Goal: Book appointment/travel/reservation

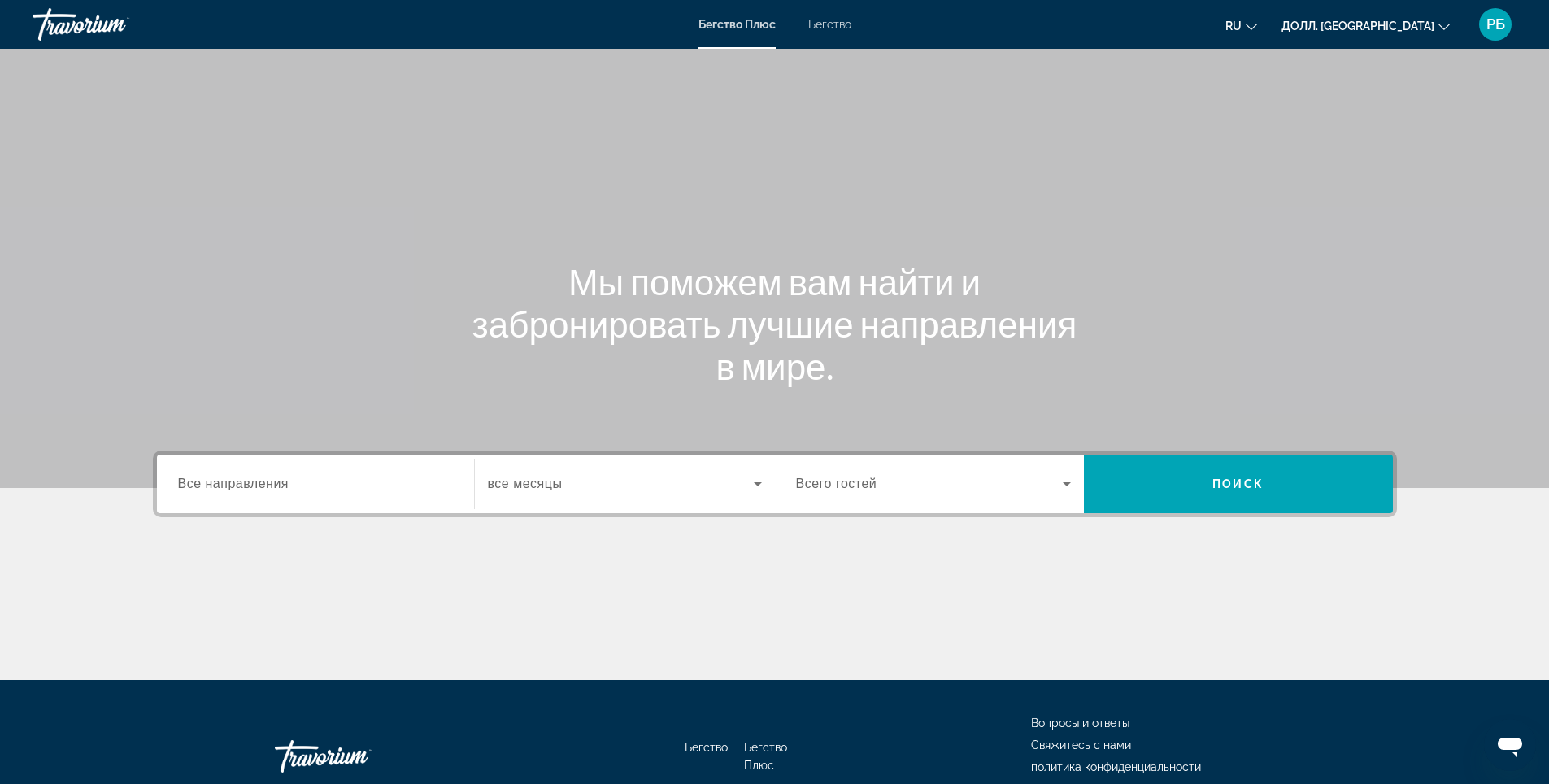
click at [828, 24] on ya-tr-span "Бегство" at bounding box center [830, 24] width 43 height 13
click at [329, 478] on input "Пункт назначения Все направления" at bounding box center [316, 485] width 275 height 20
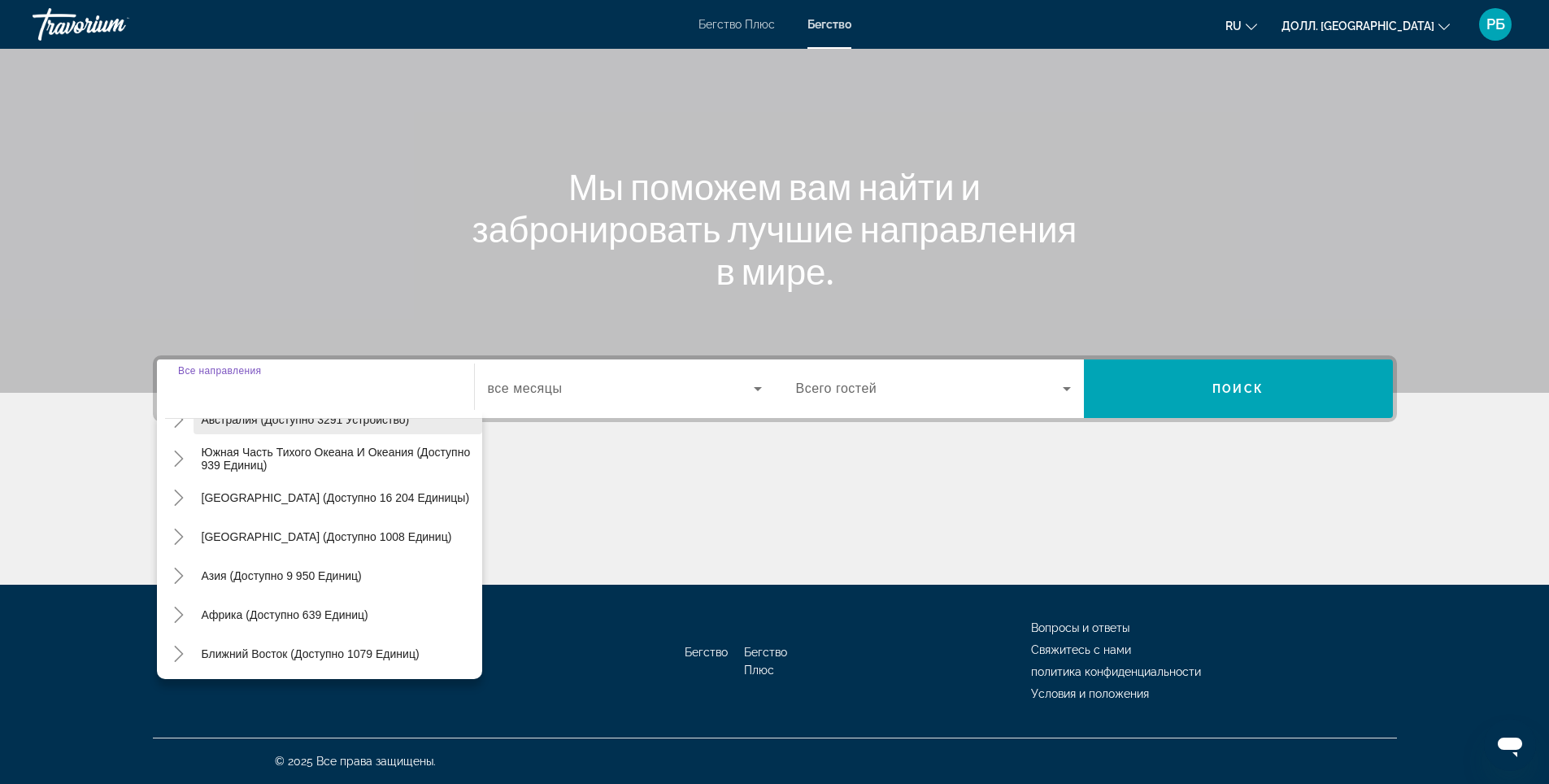
scroll to position [263, 0]
click at [178, 572] on icon "Переключить на Азию (доступно 9 950 единиц)" at bounding box center [178, 573] width 16 height 16
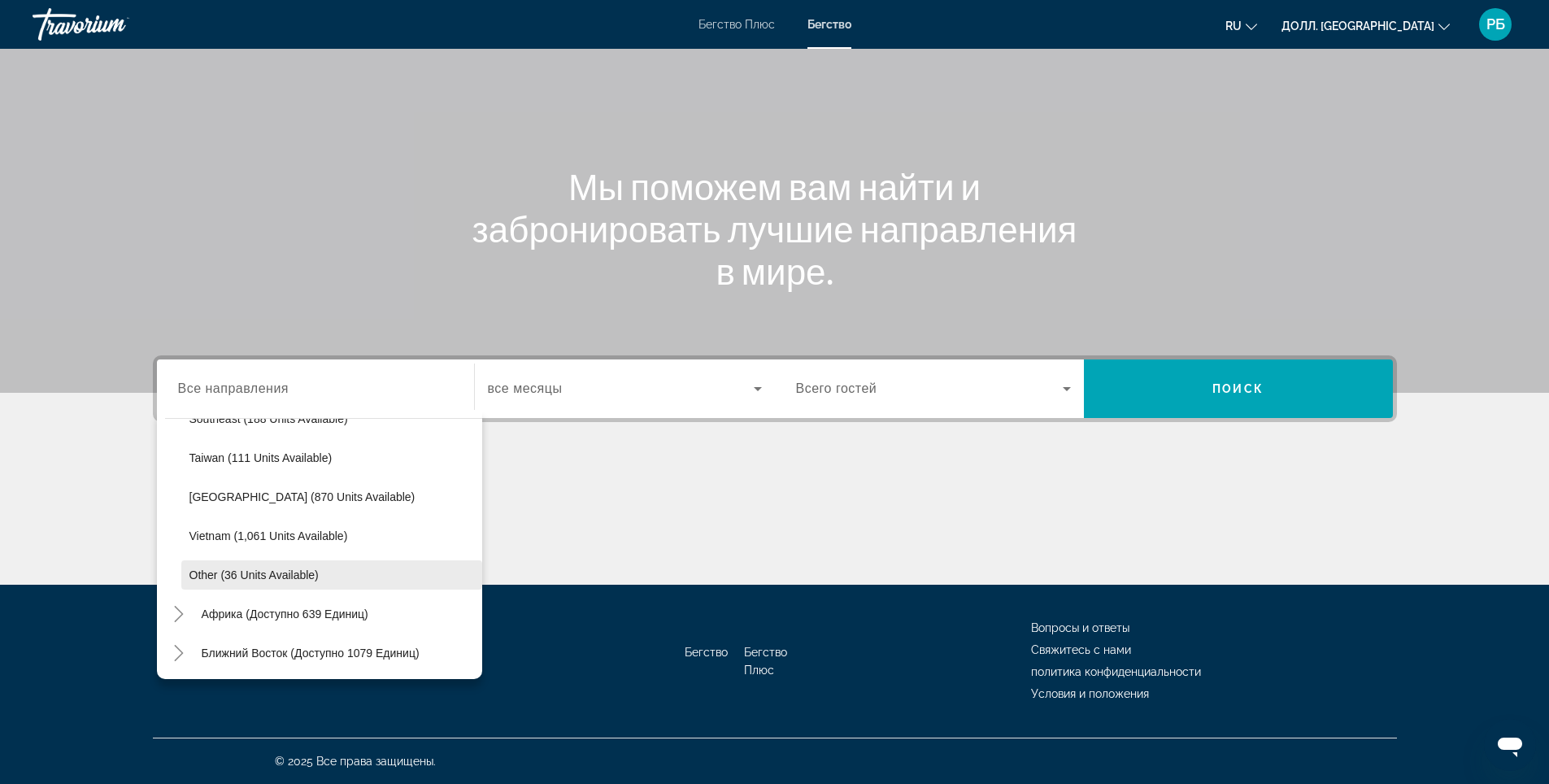
scroll to position [849, 0]
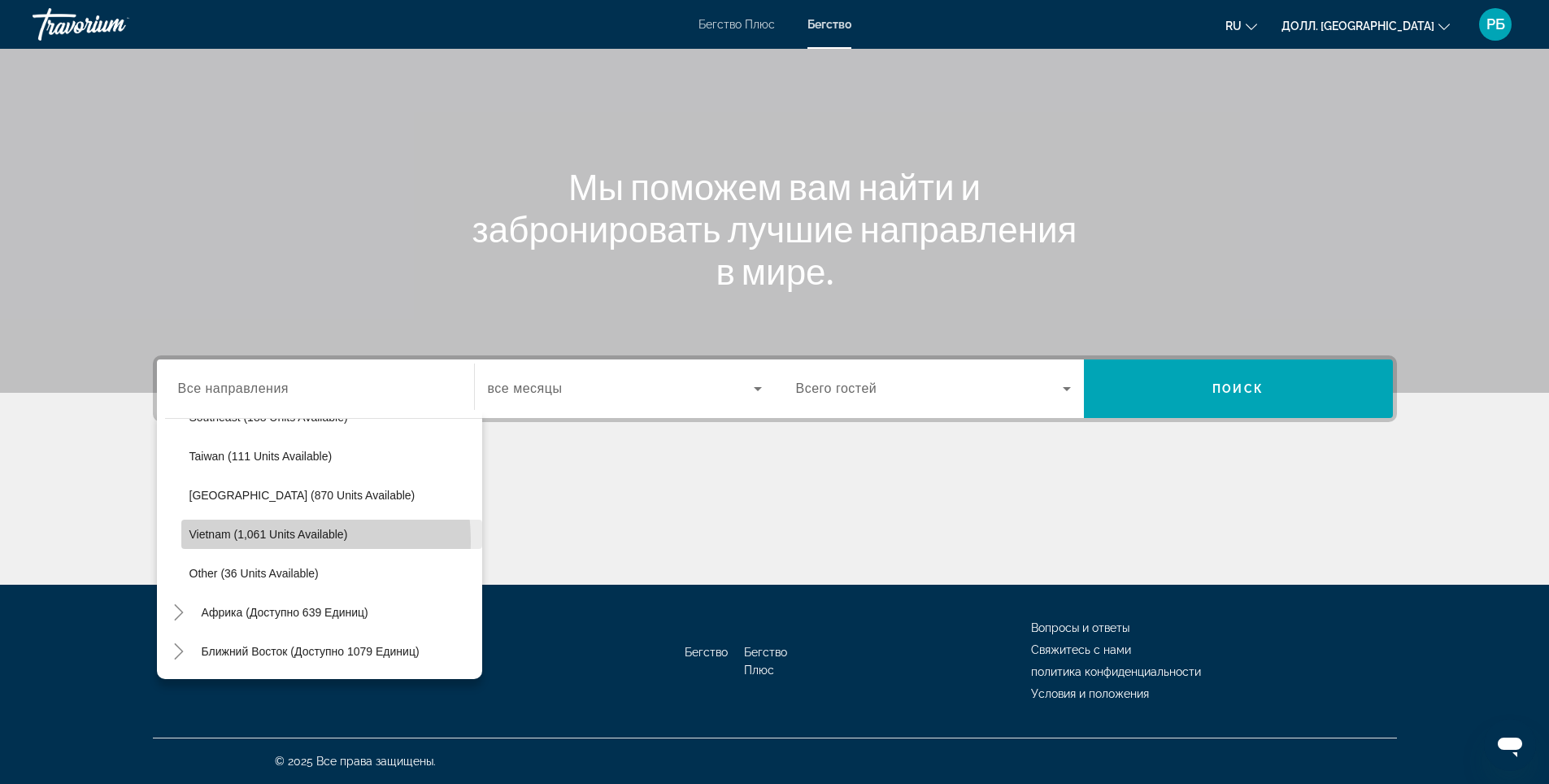
click at [252, 542] on span "Виджет поиска" at bounding box center [332, 534] width 301 height 39
type input "**********"
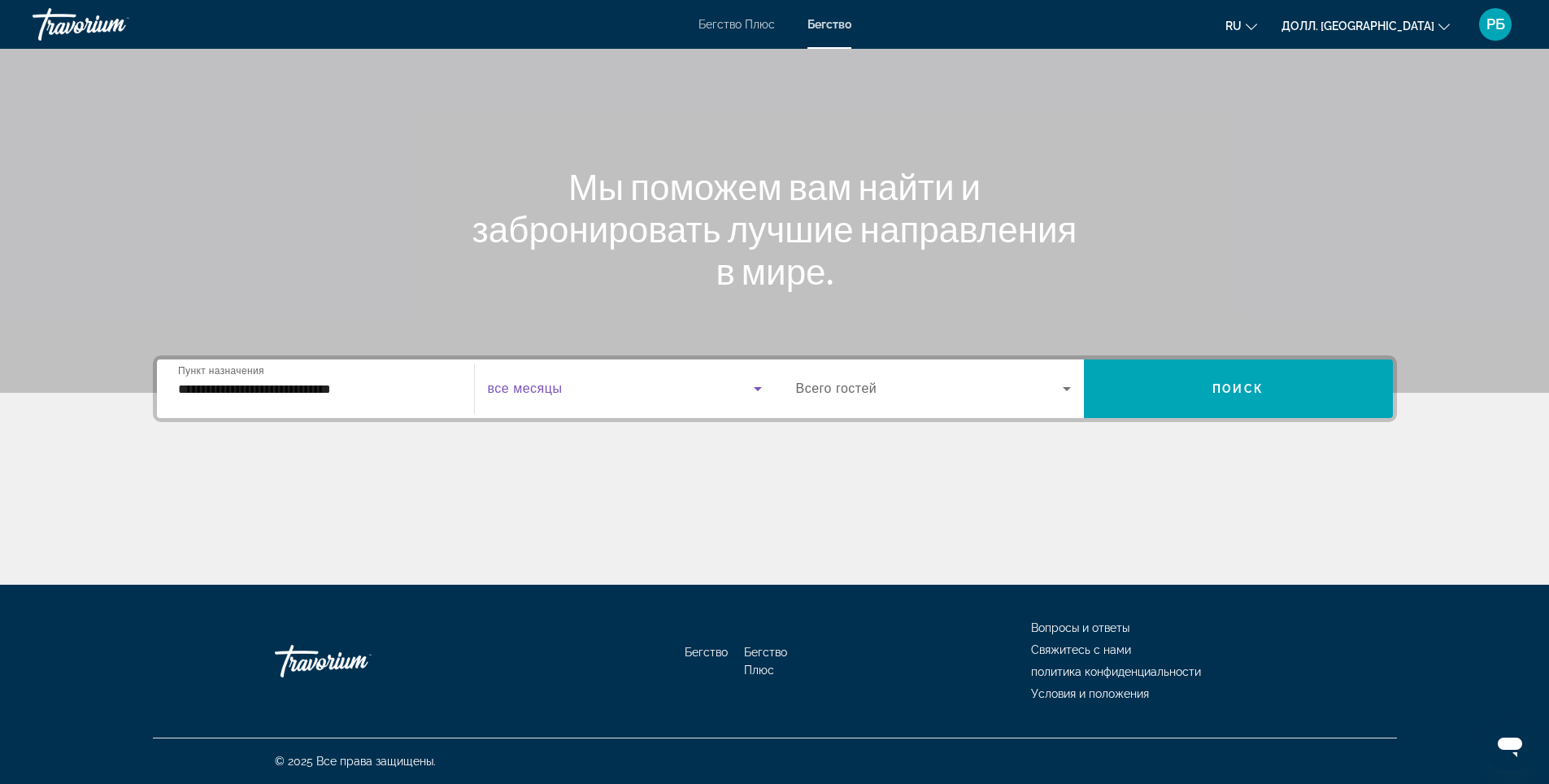
click at [573, 383] on span "Виджет поиска" at bounding box center [620, 389] width 266 height 20
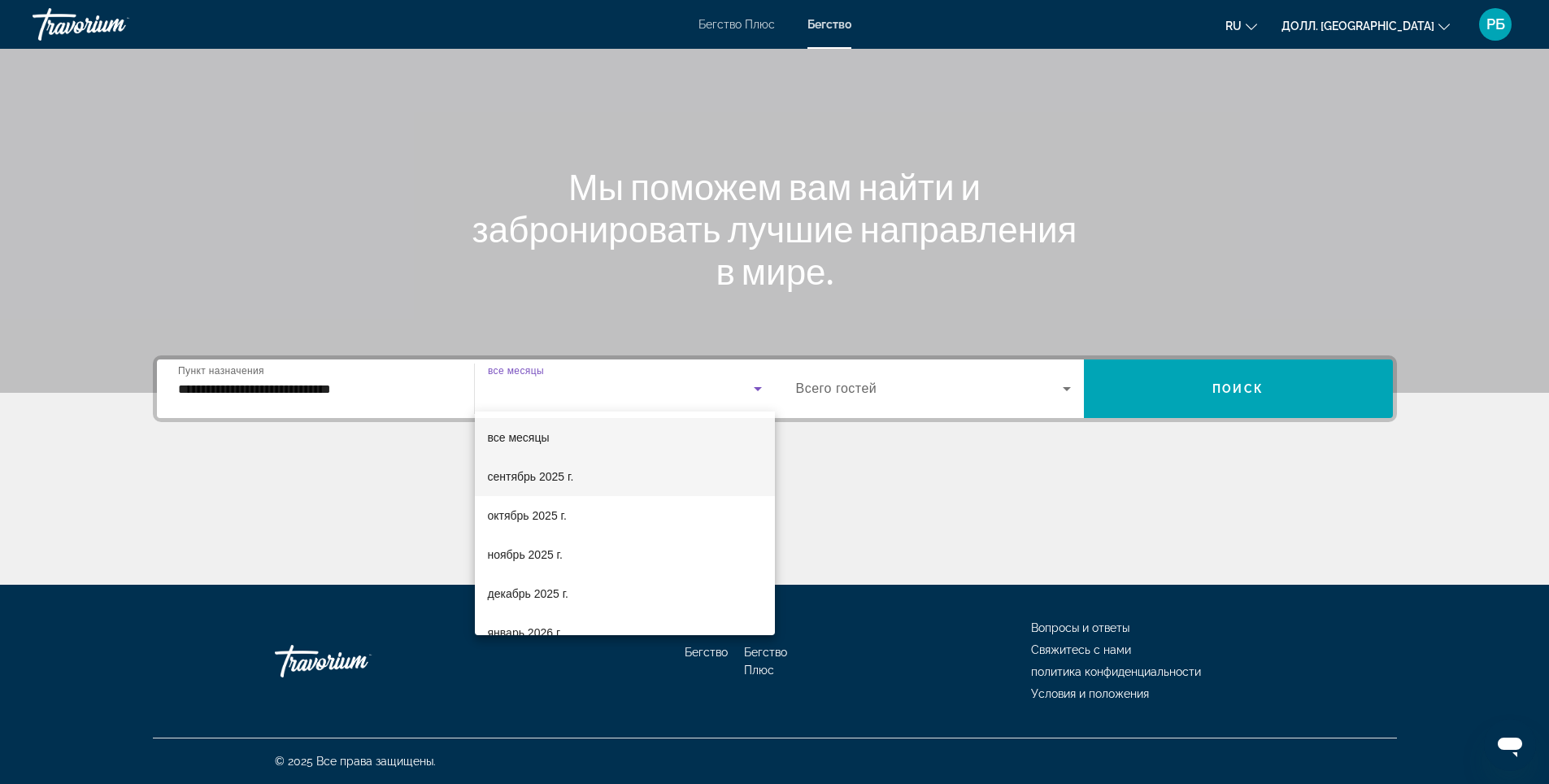
click at [573, 470] on span "сентябрь 2025 г." at bounding box center [531, 476] width 87 height 20
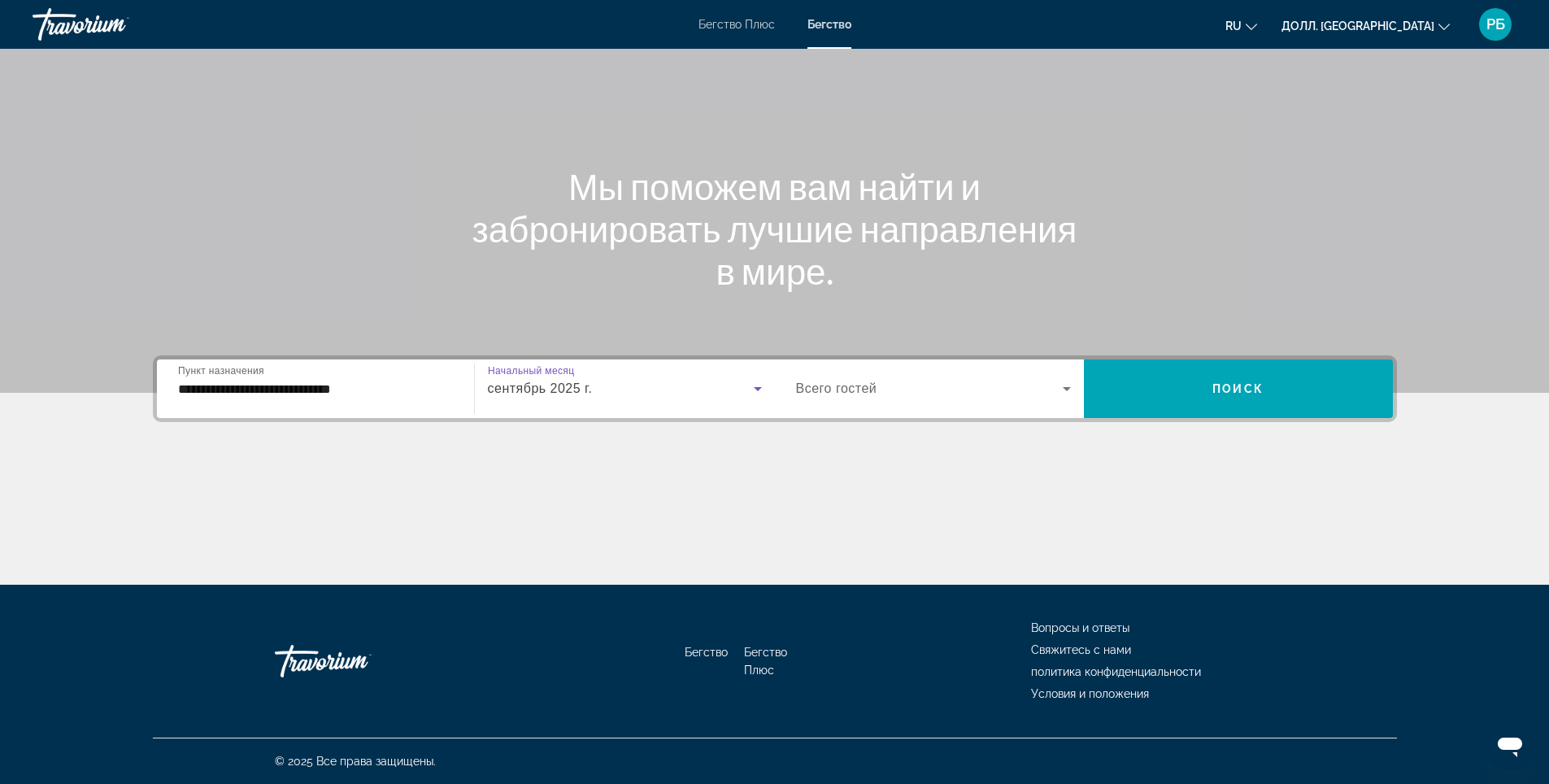
click at [945, 385] on span "Виджет поиска" at bounding box center [929, 389] width 267 height 20
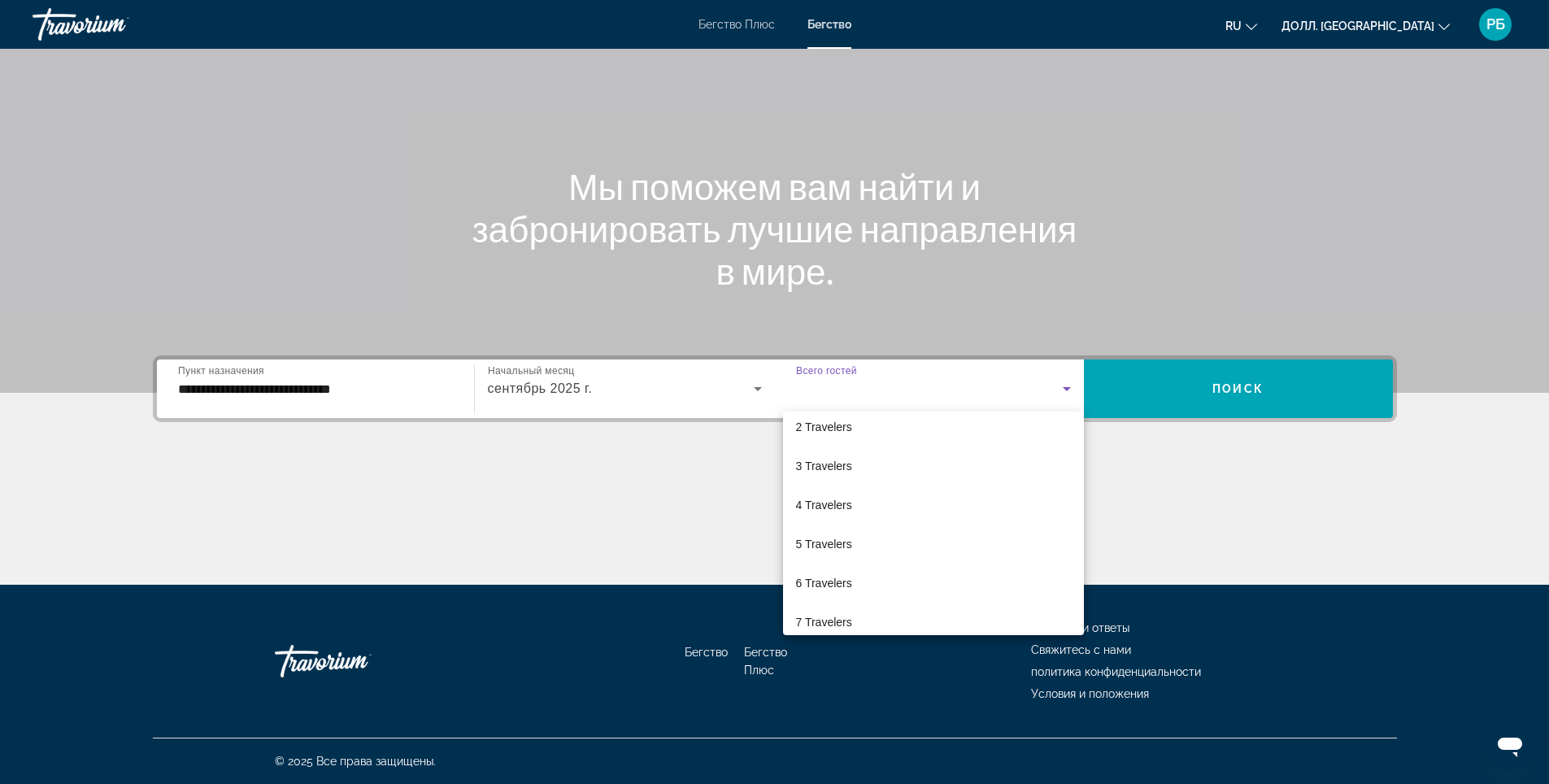
scroll to position [163, 0]
drag, startPoint x: 886, startPoint y: 430, endPoint x: 1068, endPoint y: 436, distance: 182.1
click at [889, 429] on ya-tr-span "5 Путешественников" at bounding box center [851, 430] width 110 height 13
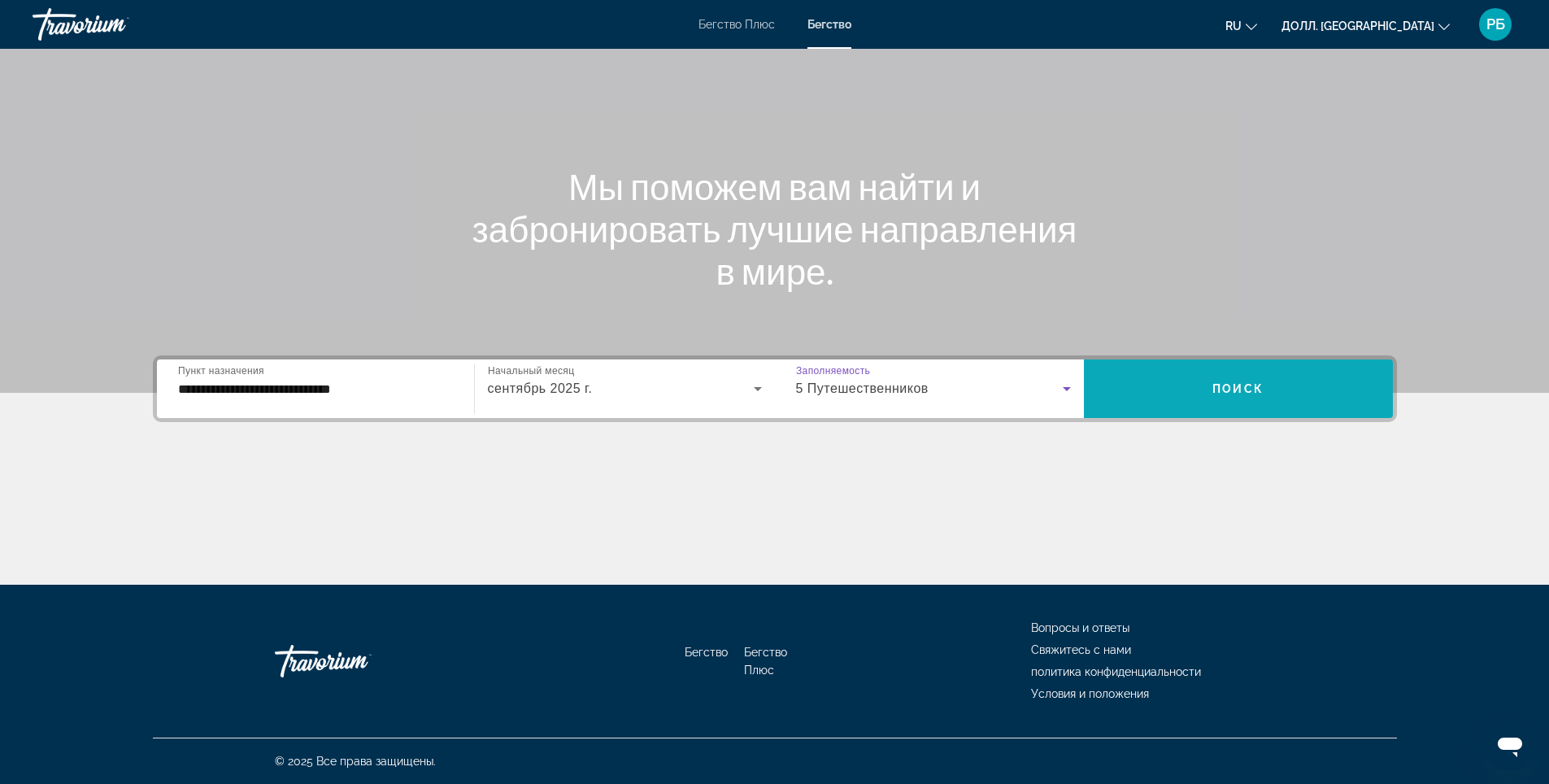
click at [1175, 386] on span "Виджет поиска" at bounding box center [1237, 389] width 309 height 39
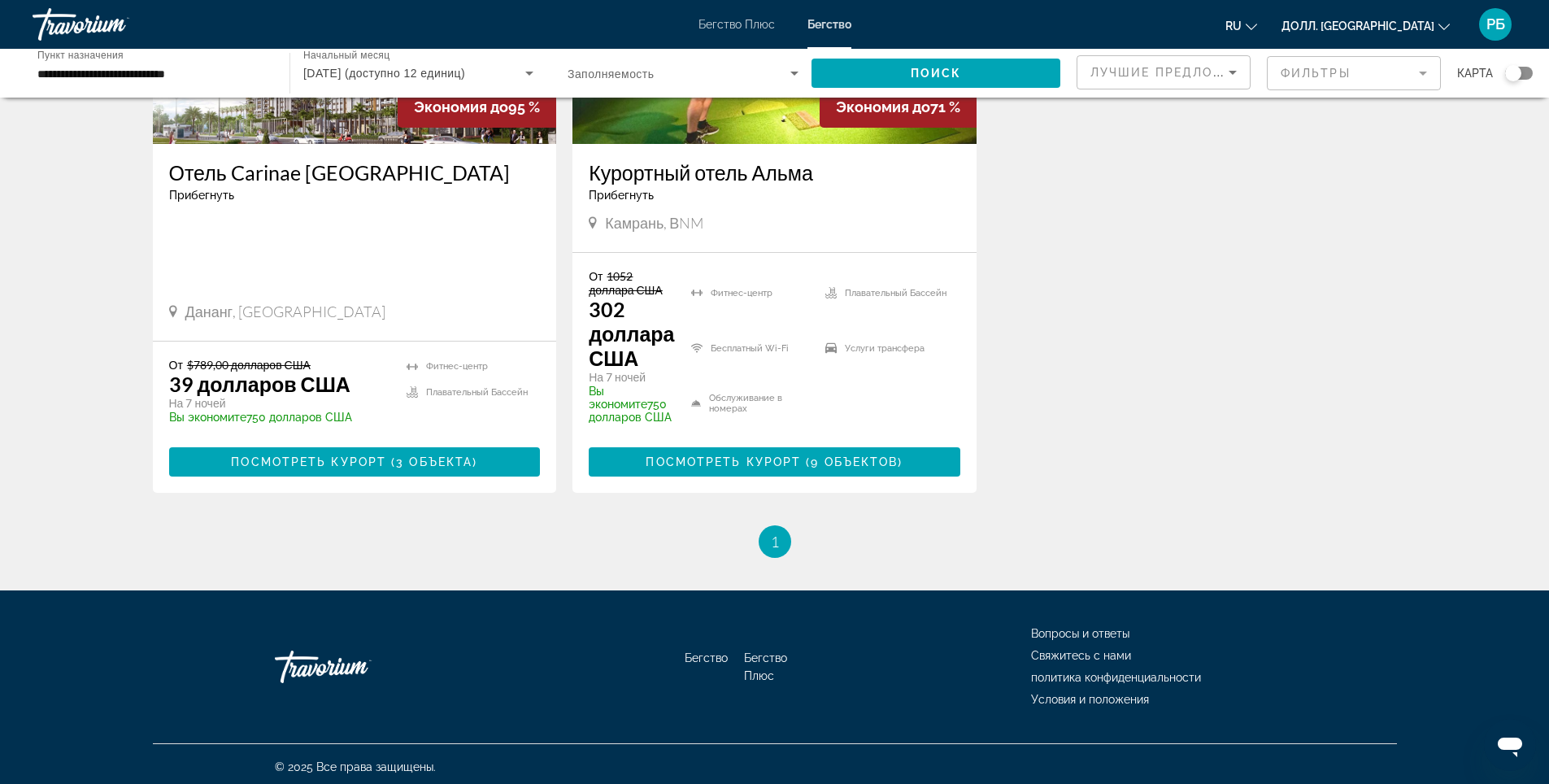
scroll to position [276, 0]
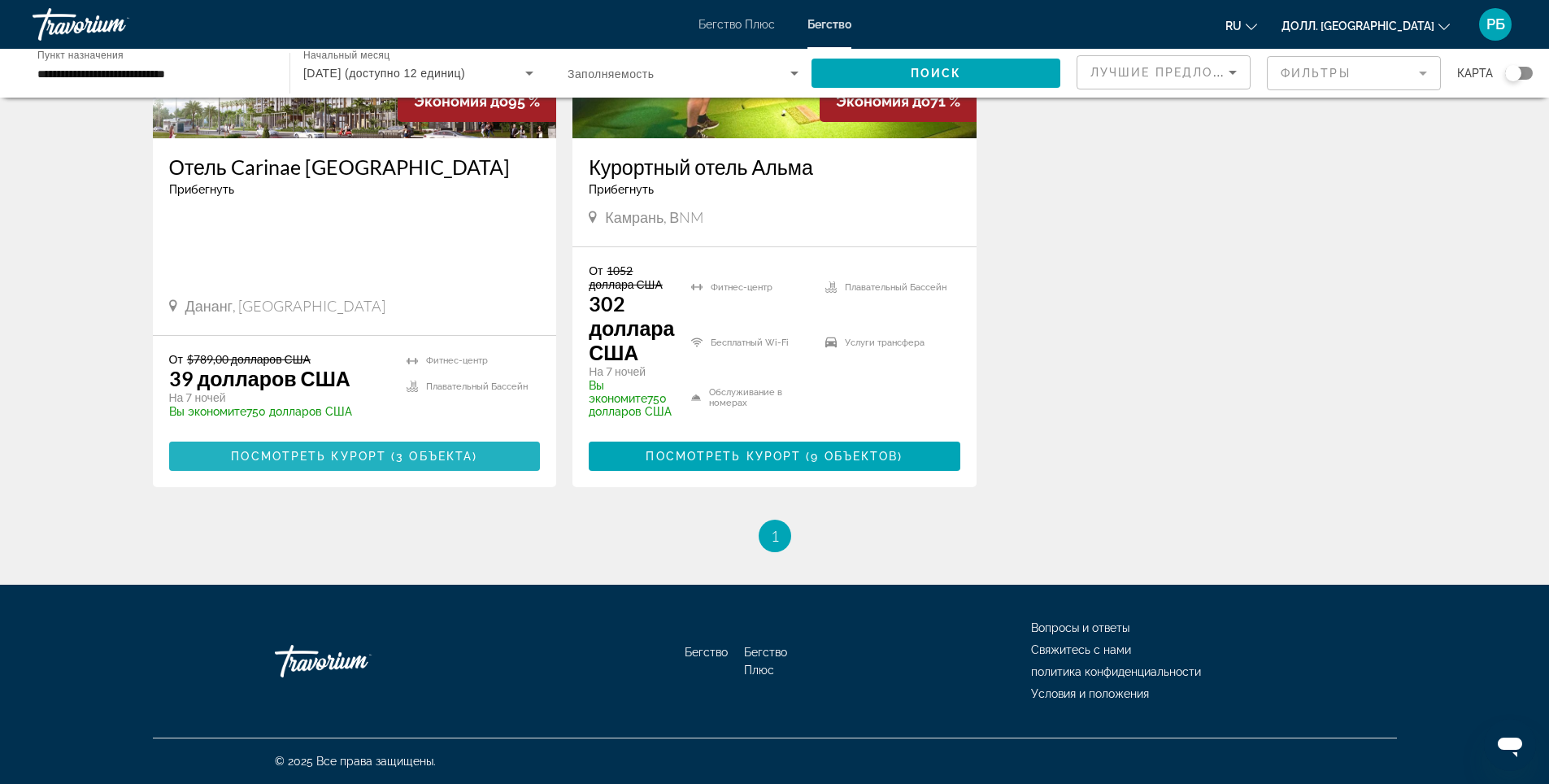
click at [390, 463] on span "Основное содержание" at bounding box center [354, 456] width 371 height 39
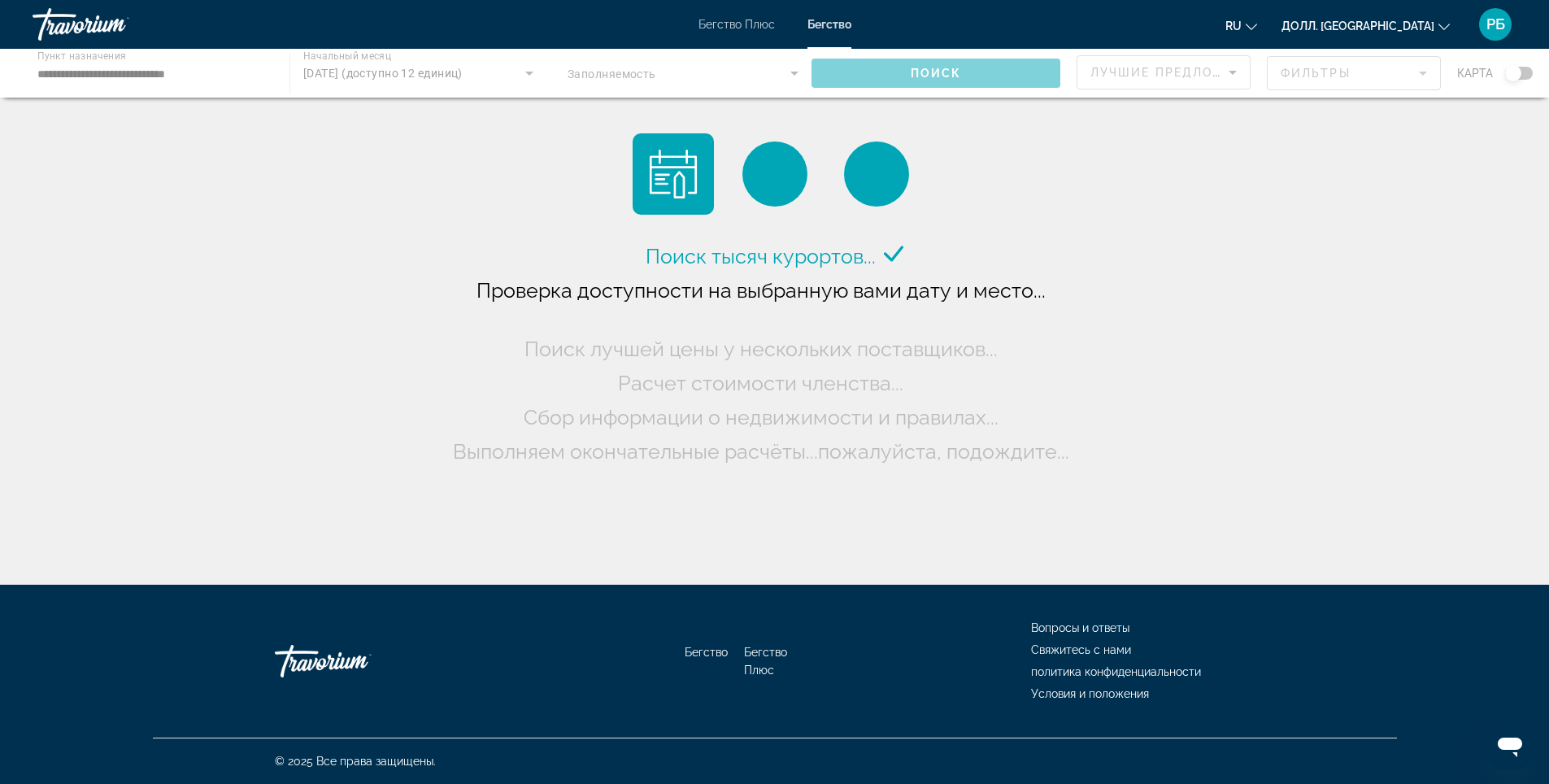
click at [169, 74] on div "Основное содержание" at bounding box center [774, 73] width 1549 height 48
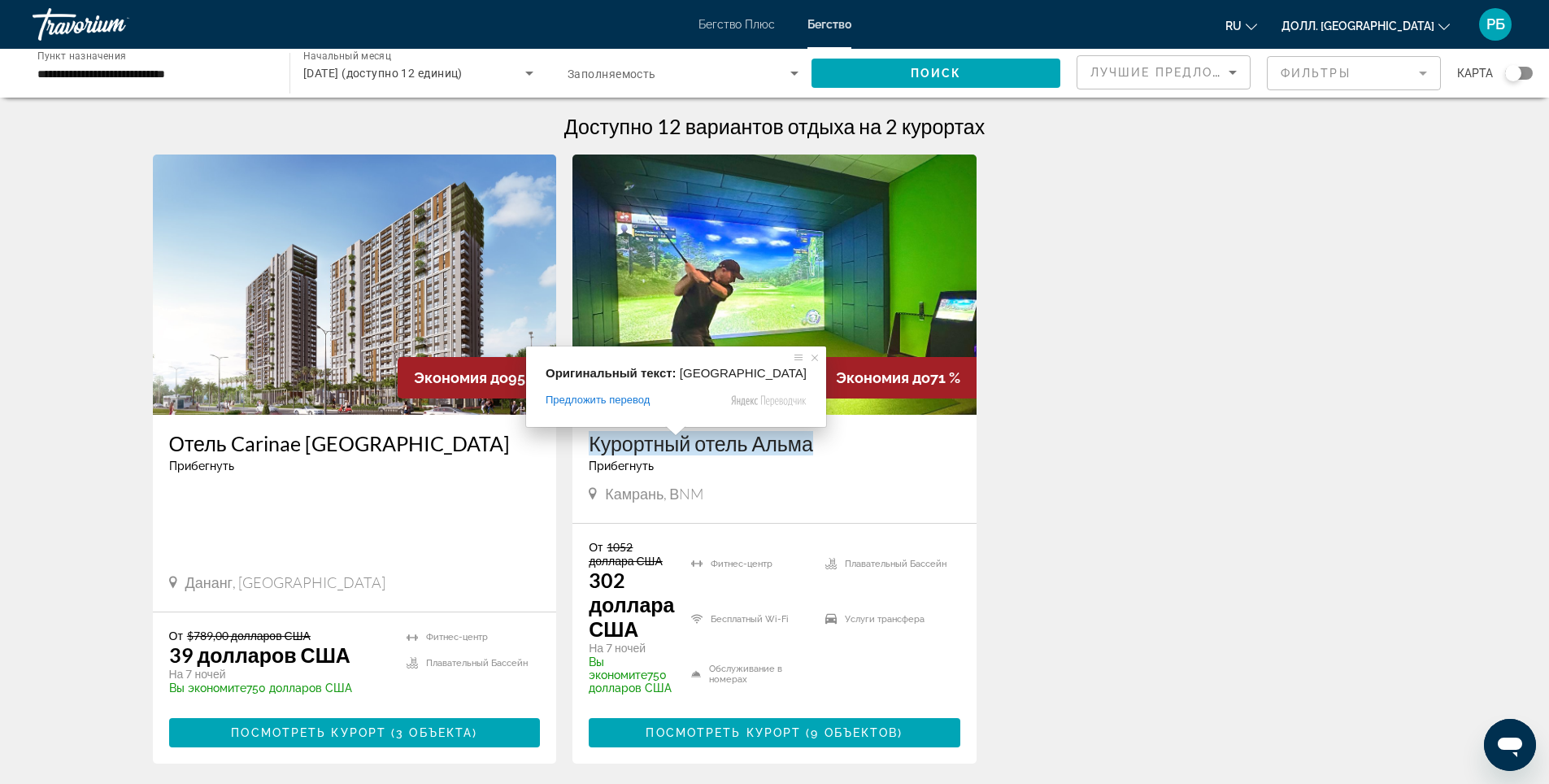
click at [649, 443] on ya-tr-span "Курортный отель Альма" at bounding box center [700, 443] width 224 height 24
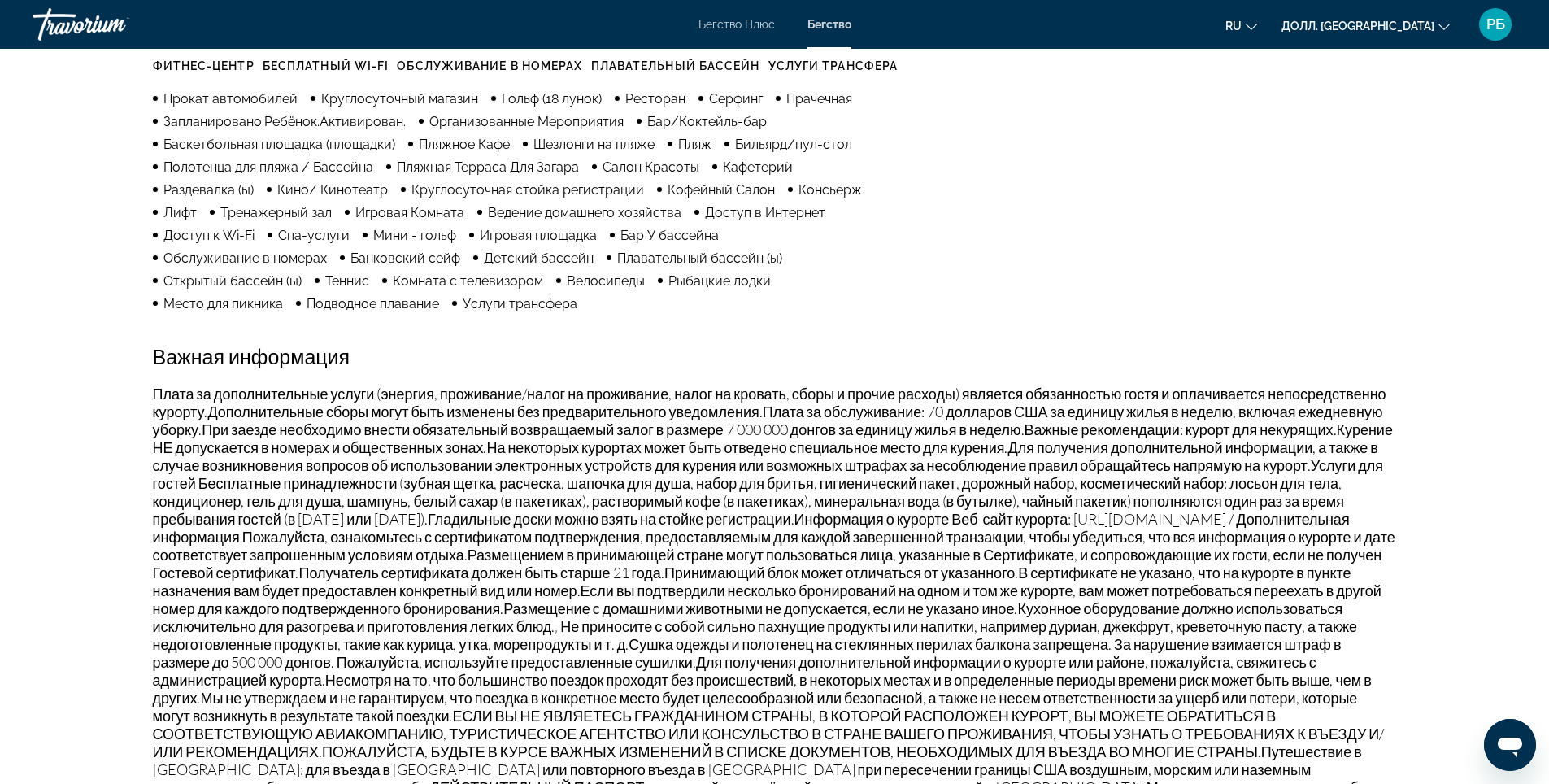
scroll to position [1138, 0]
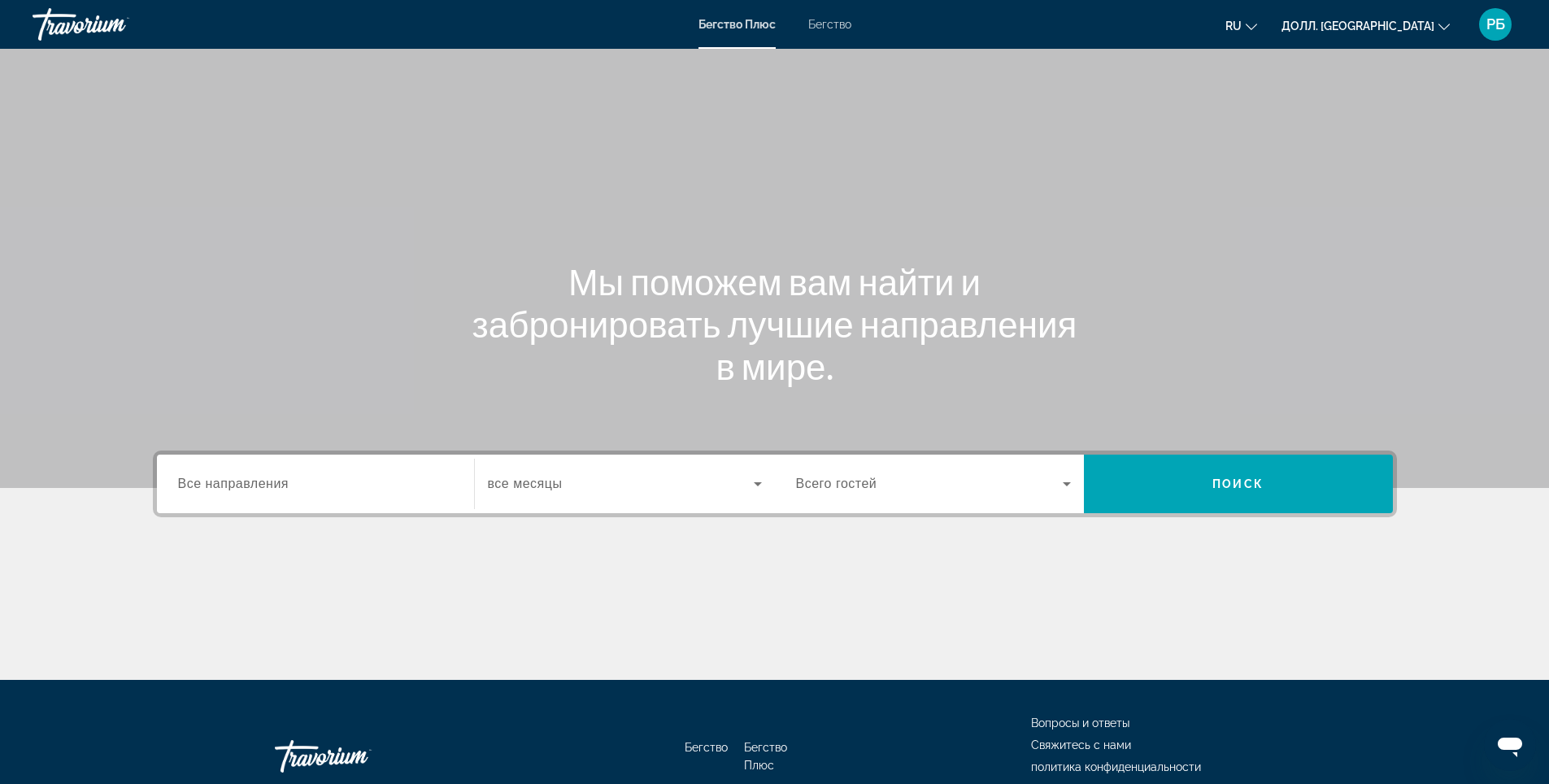
click at [829, 29] on ya-tr-span "Бегство" at bounding box center [830, 24] width 43 height 13
click at [316, 490] on input "Пункт назначения Все направления" at bounding box center [316, 485] width 275 height 20
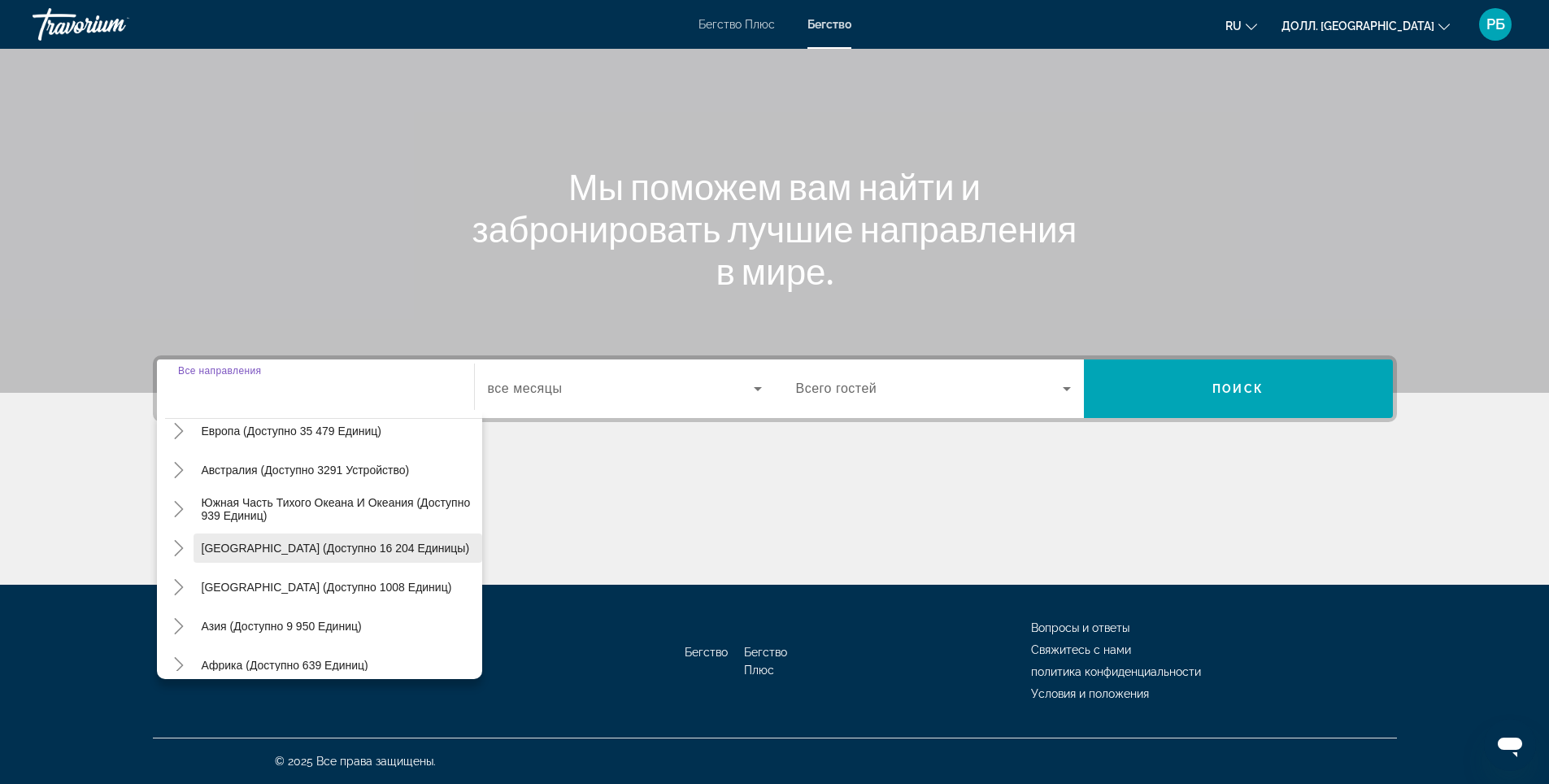
scroll to position [182, 0]
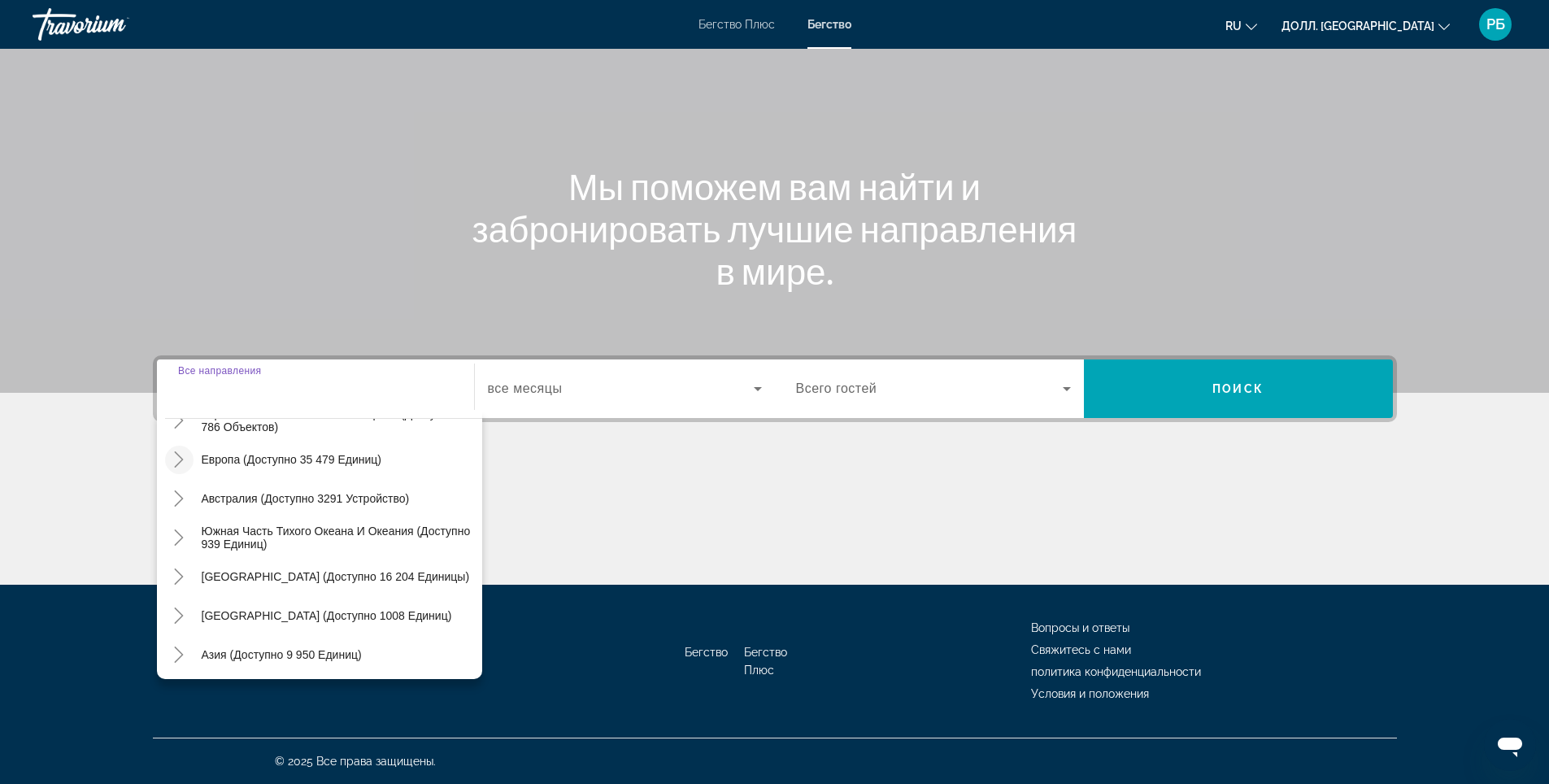
click at [173, 460] on icon "Переключить на Европу (доступно 35 479 единиц)" at bounding box center [178, 459] width 16 height 16
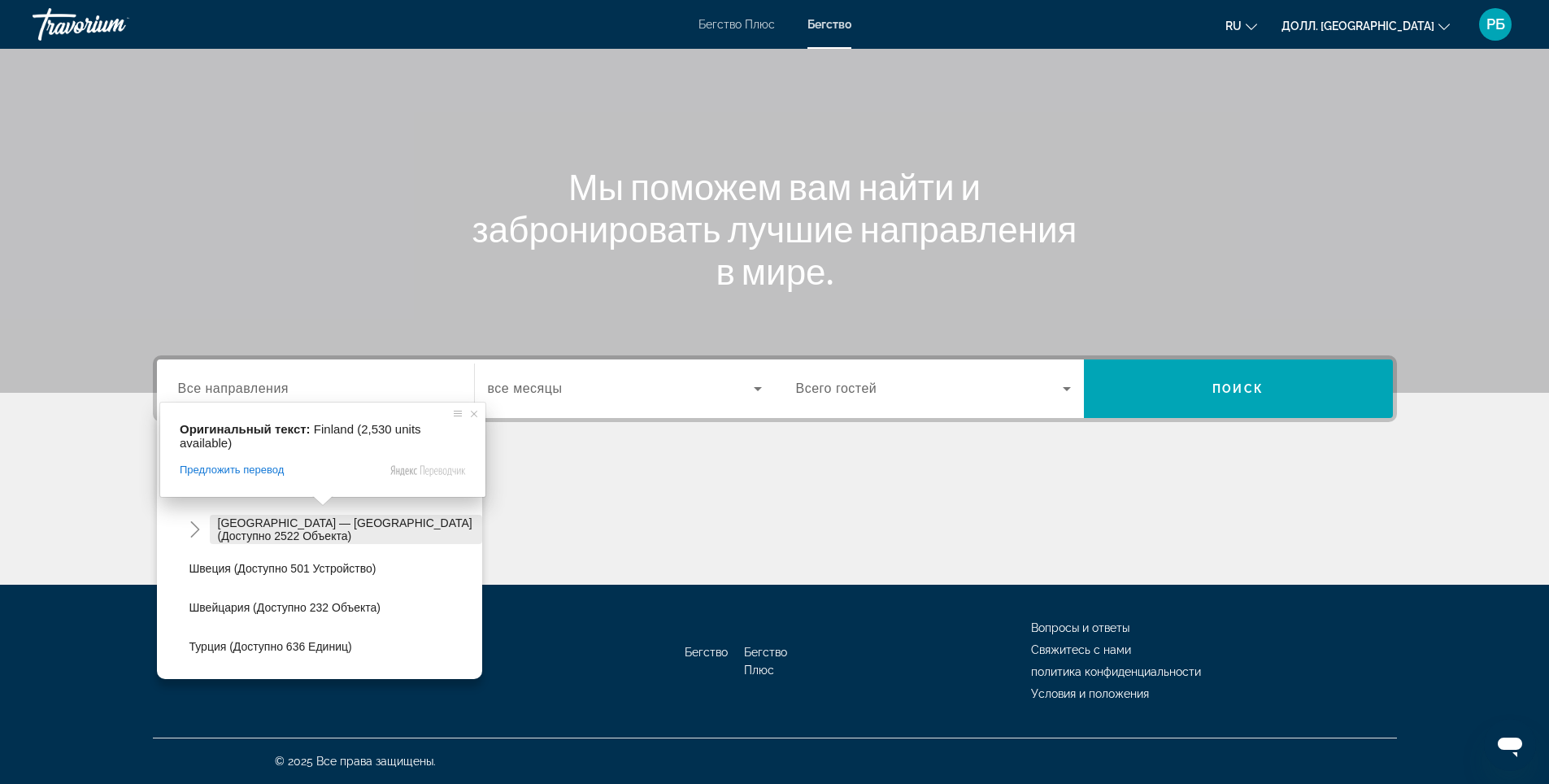
scroll to position [935, 0]
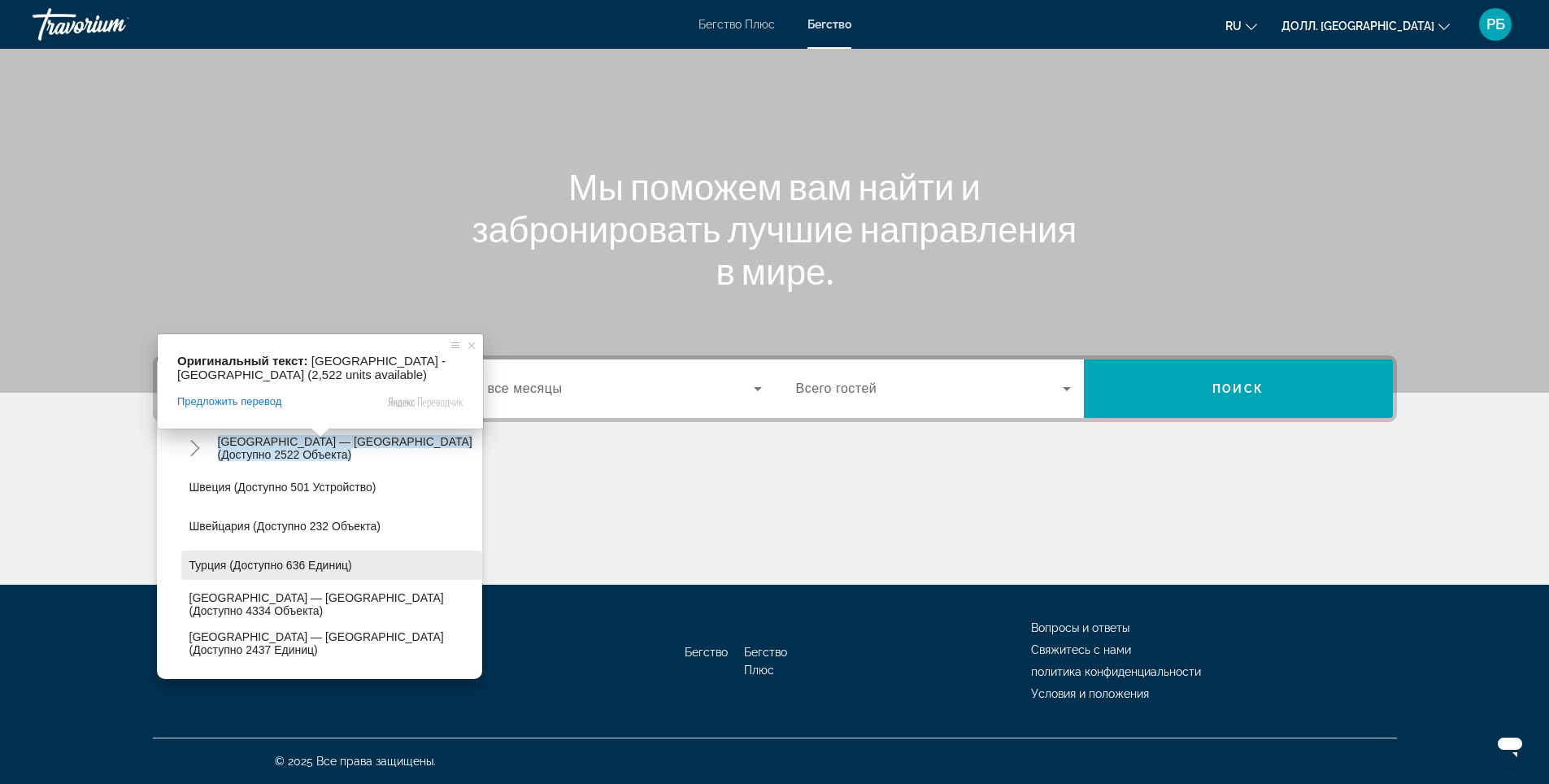
click at [308, 565] on body "Перейти к основному содержанию Бегство Плюс Бегство RU English Español Français…" at bounding box center [774, 297] width 1549 height 784
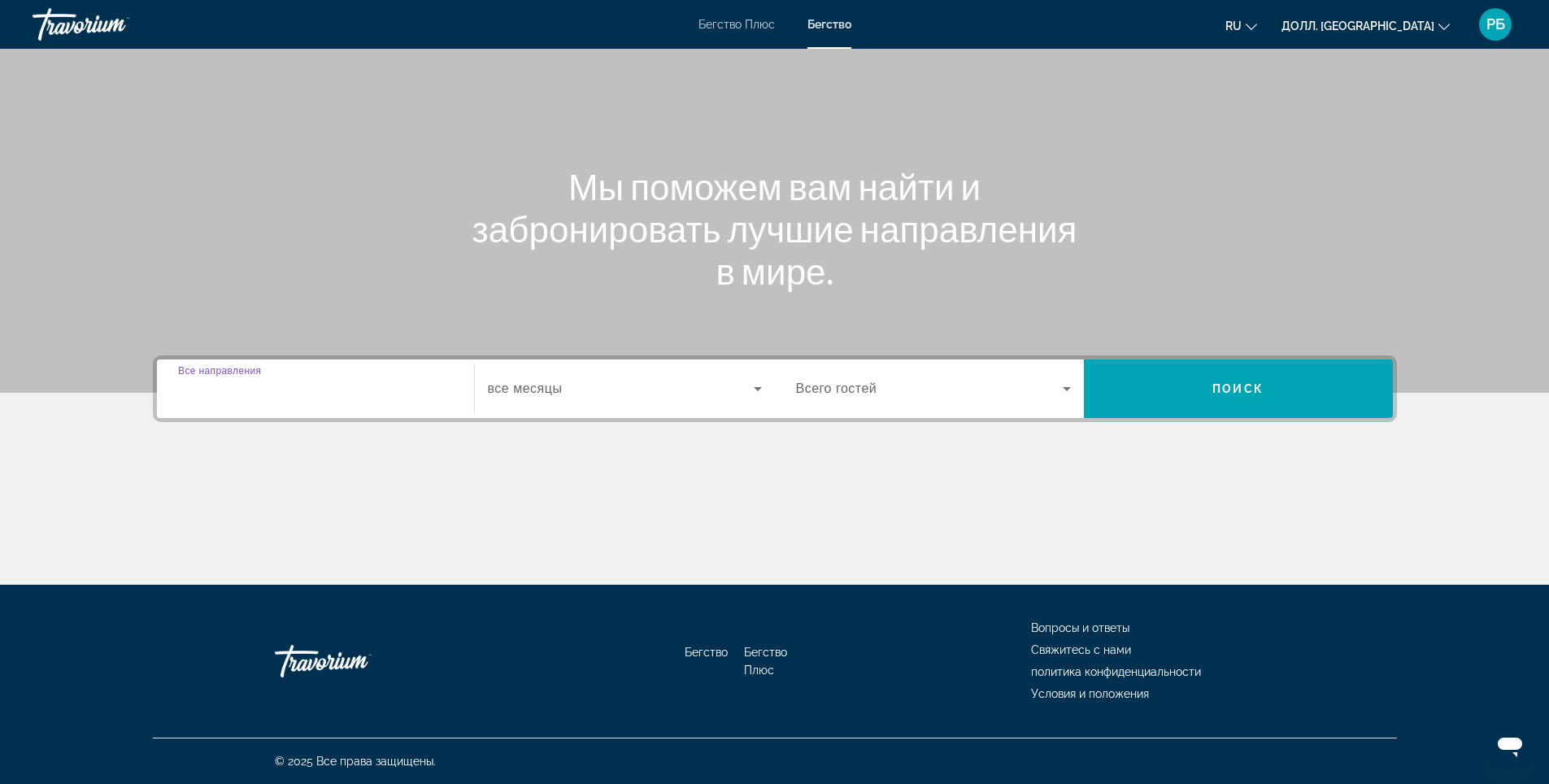
click at [319, 389] on input "Пункт назначения Все направления" at bounding box center [316, 389] width 275 height 20
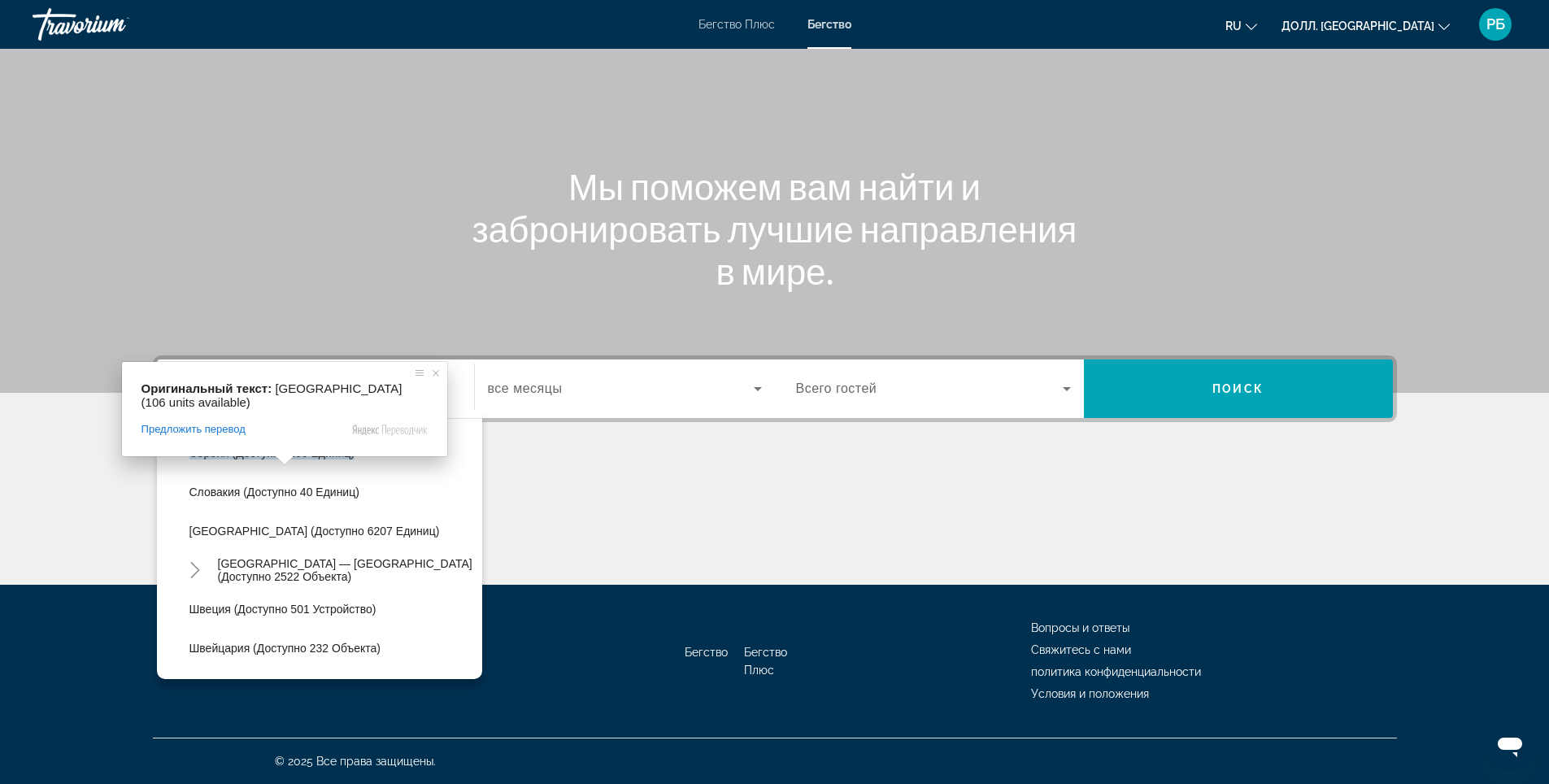
scroll to position [895, 0]
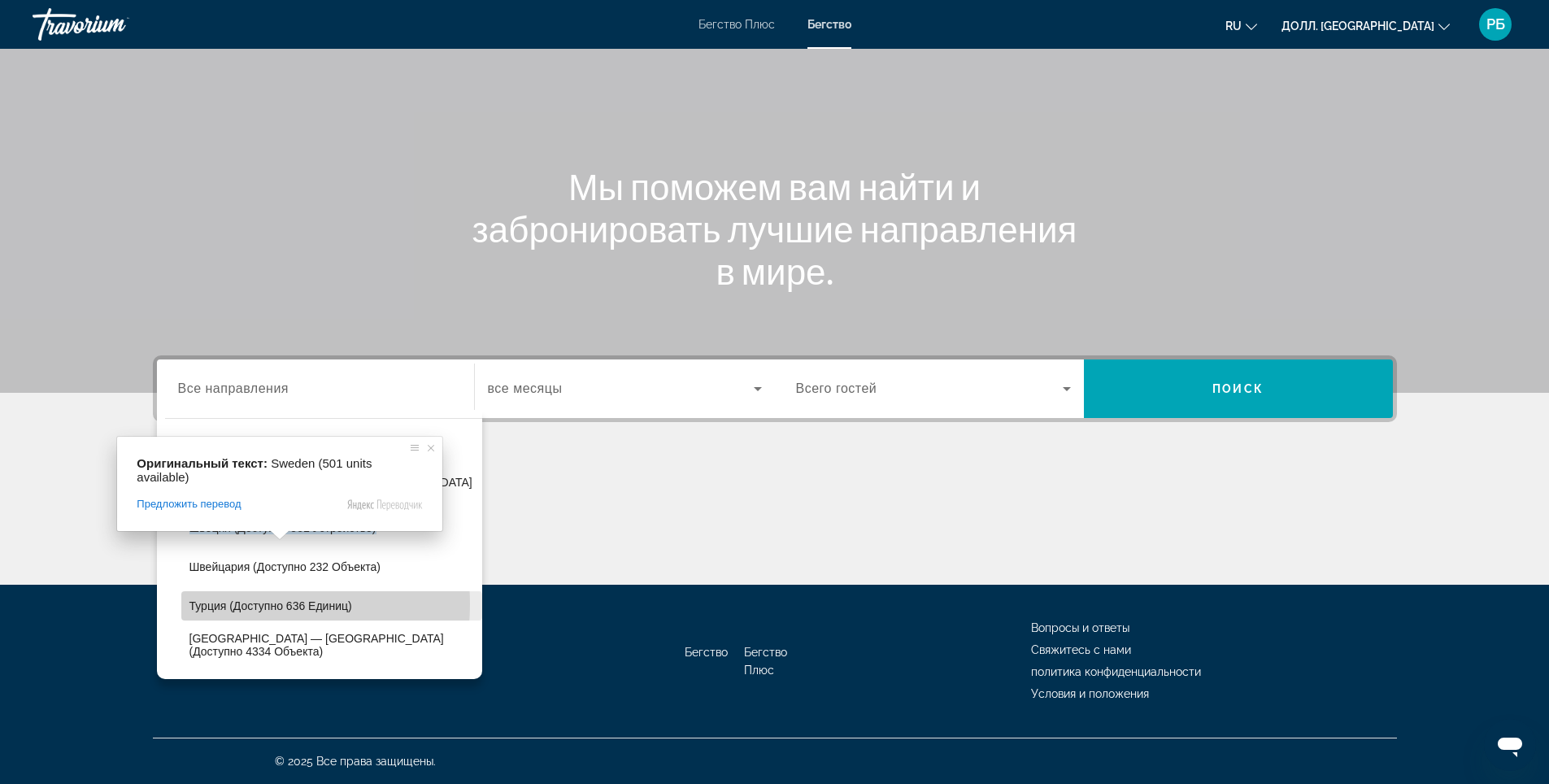
click at [244, 604] on body "Перейти к основному содержанию Бегство Плюс Бегство RU English Español Français…" at bounding box center [774, 297] width 1549 height 784
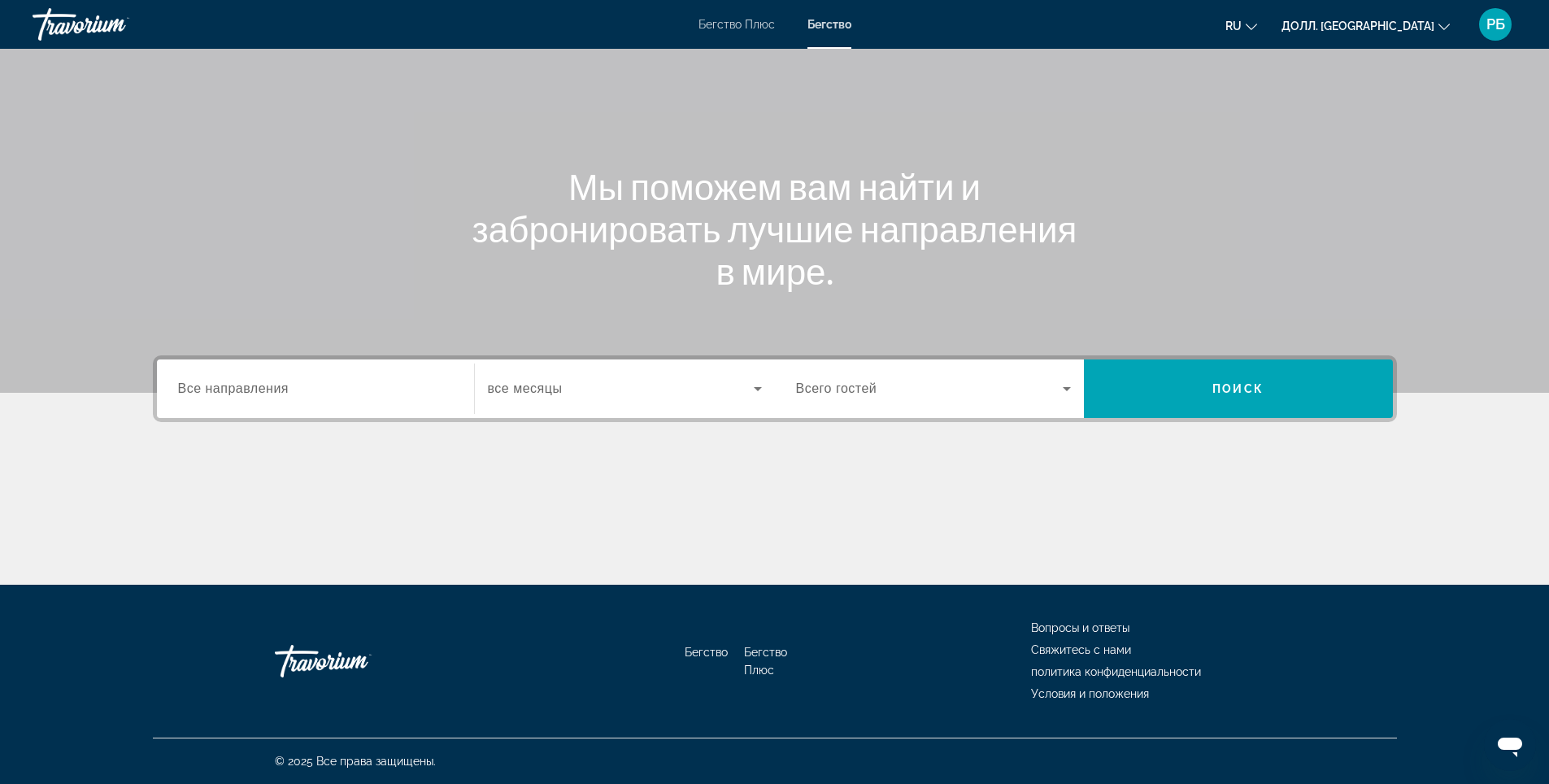
click at [552, 387] on ya-tr-span "все месяцы" at bounding box center [525, 389] width 74 height 14
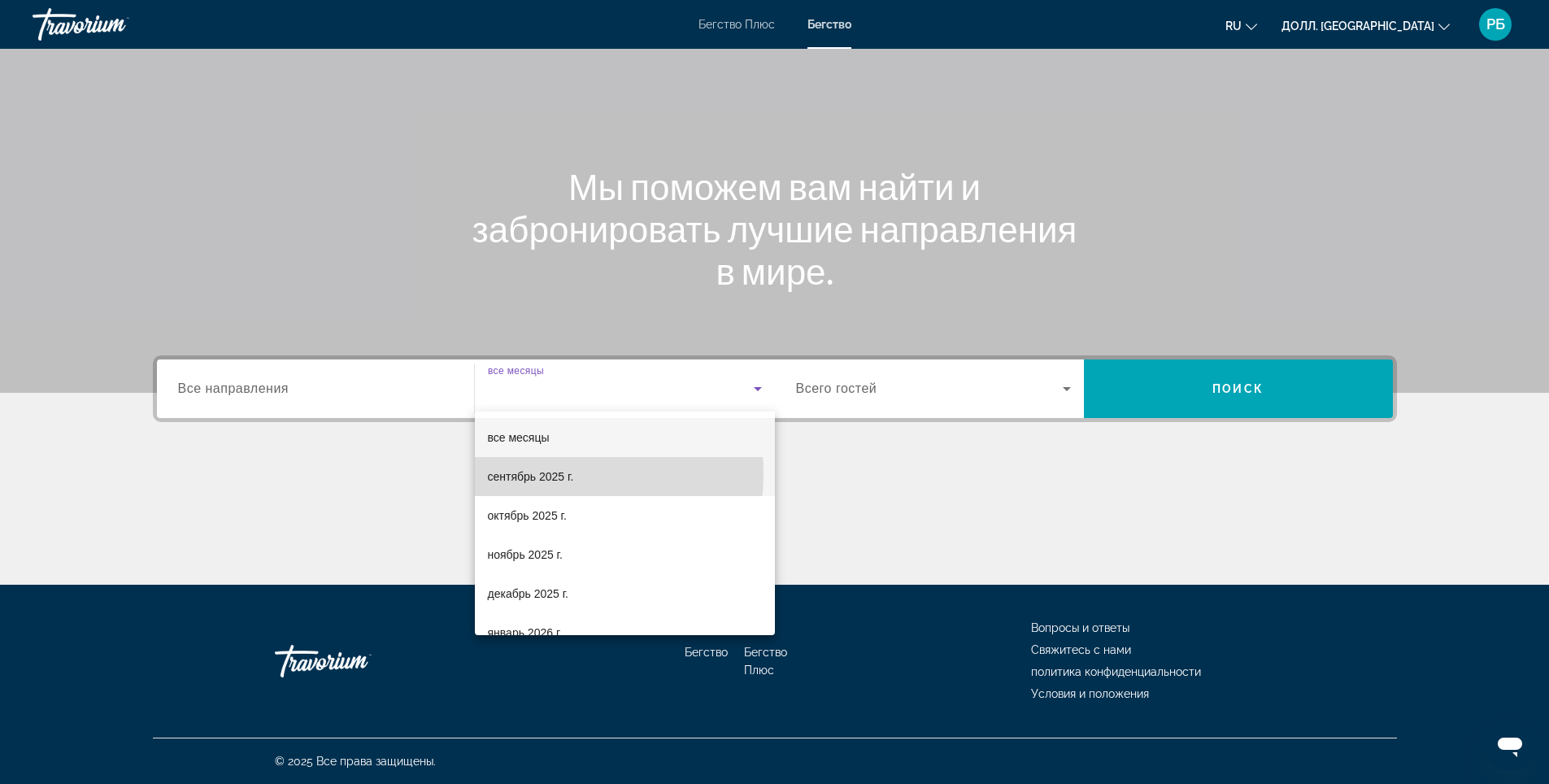
drag, startPoint x: 540, startPoint y: 473, endPoint x: 761, endPoint y: 440, distance: 223.5
click at [542, 472] on ya-tr-span "сентябрь 2025 г." at bounding box center [531, 476] width 87 height 13
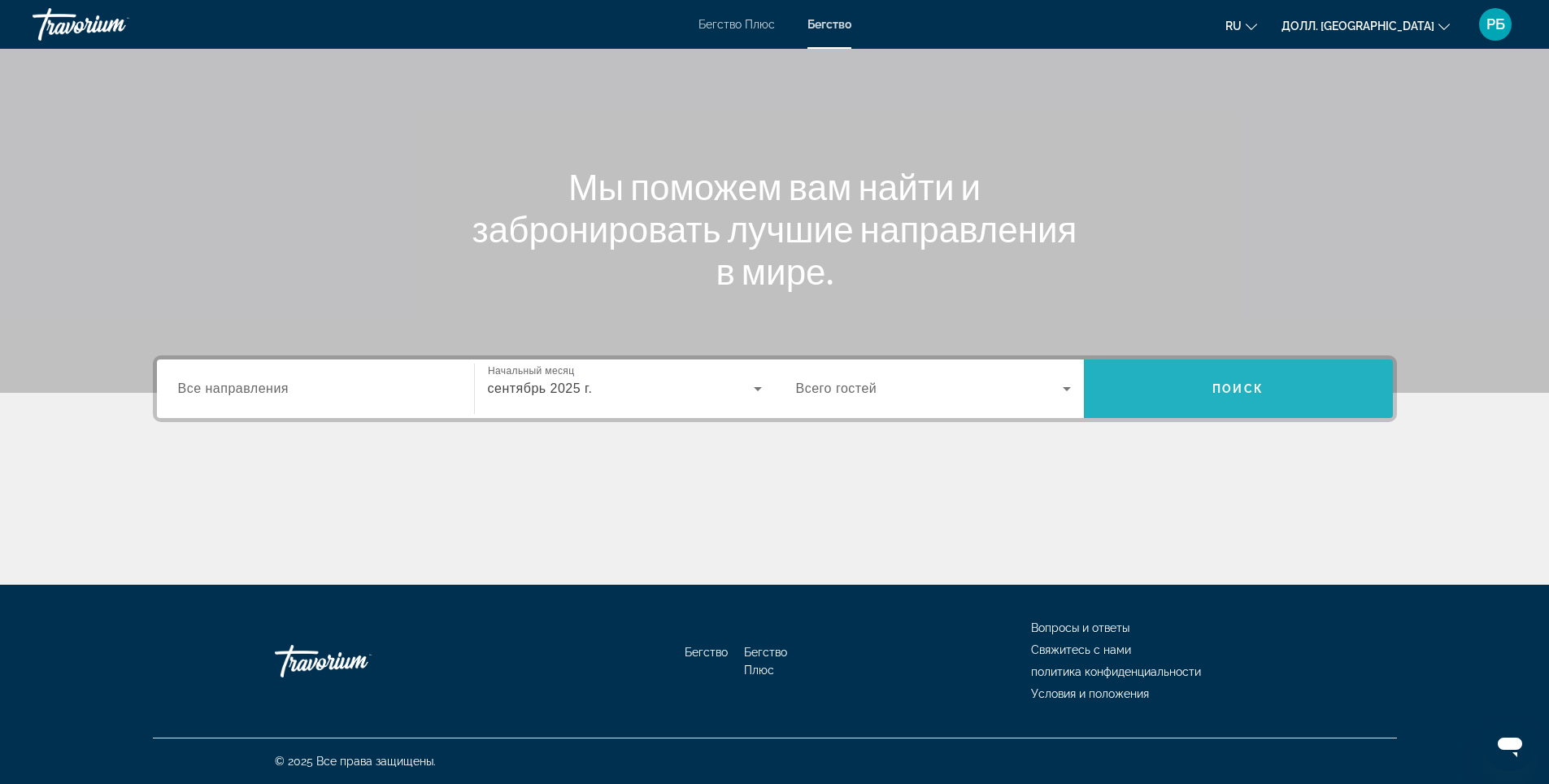
click at [1289, 396] on span "Виджет поиска" at bounding box center [1237, 389] width 309 height 39
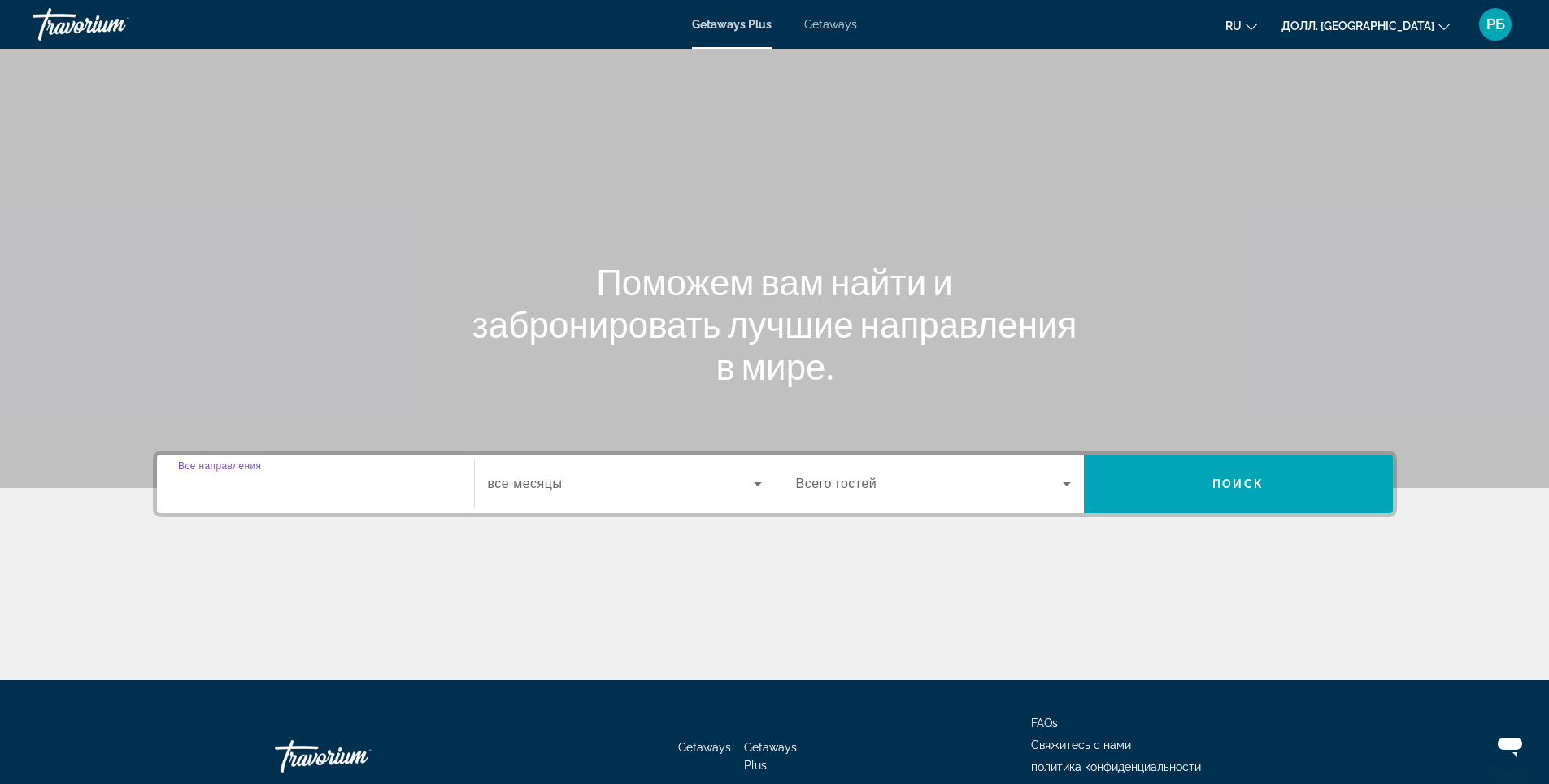
click at [381, 479] on input "Destination Все направления" at bounding box center [316, 485] width 275 height 20
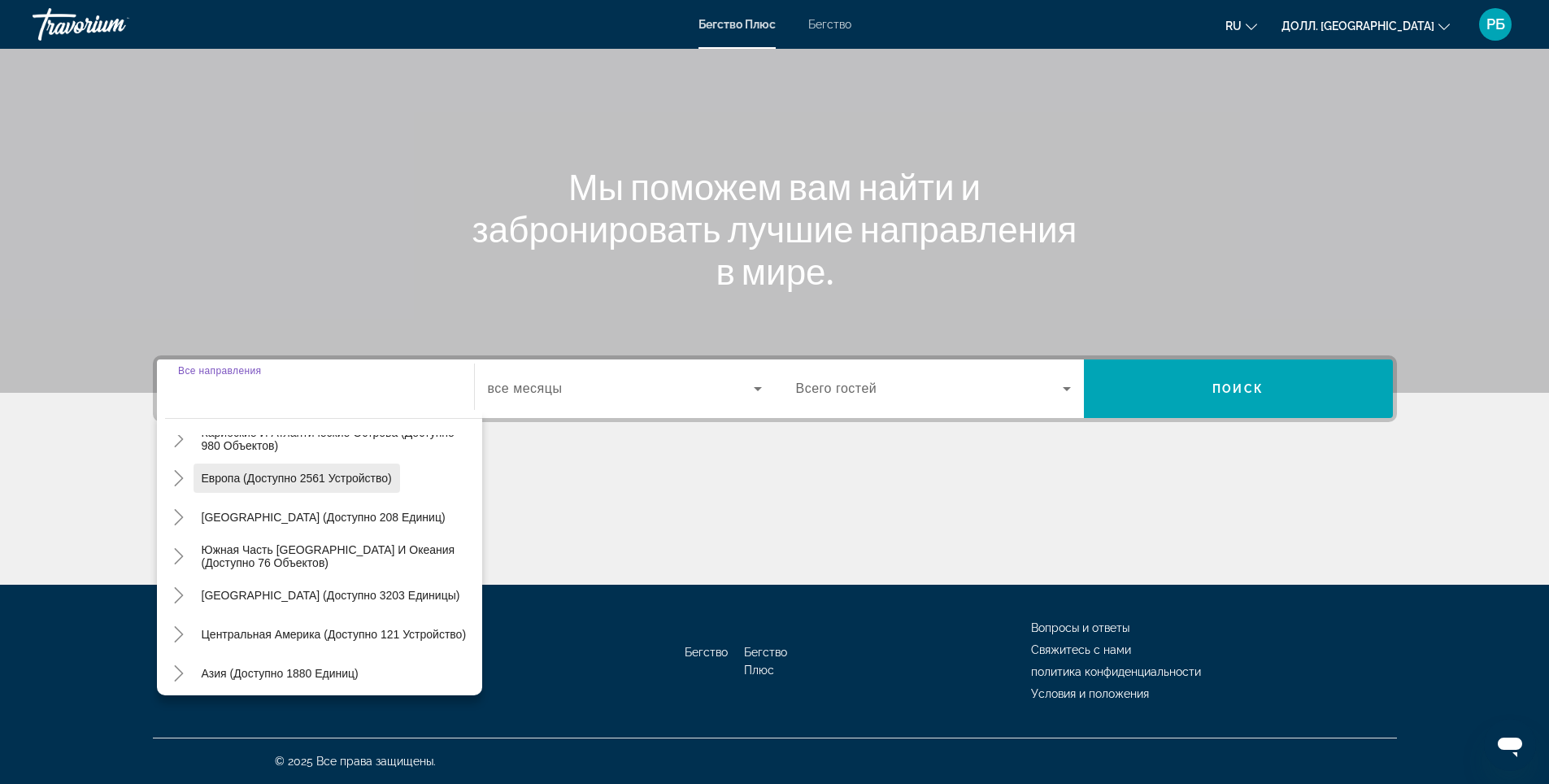
scroll to position [101, 0]
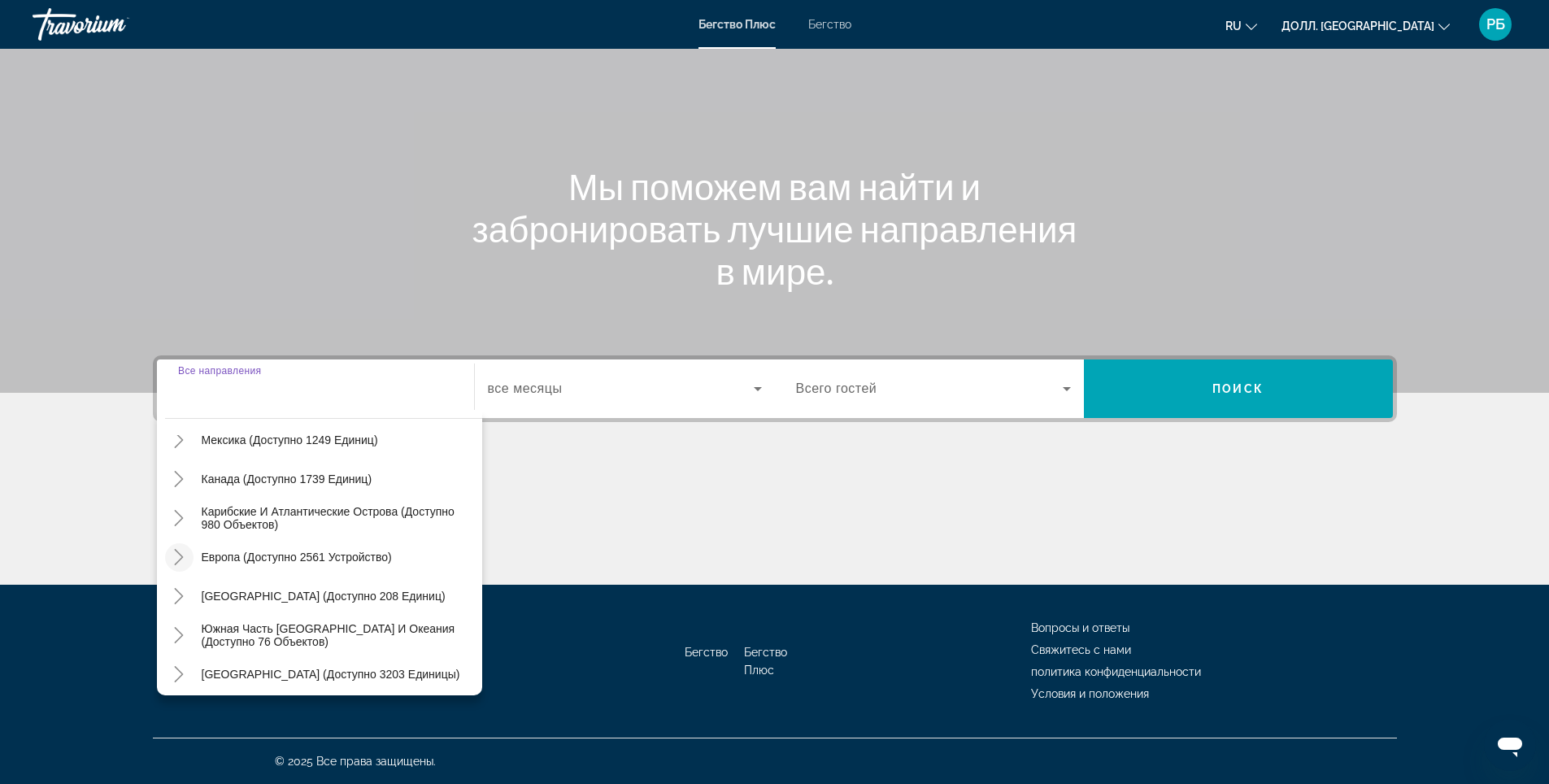
click at [176, 556] on icon "Переключить на Европу (доступно 2561 устройство)" at bounding box center [178, 556] width 16 height 16
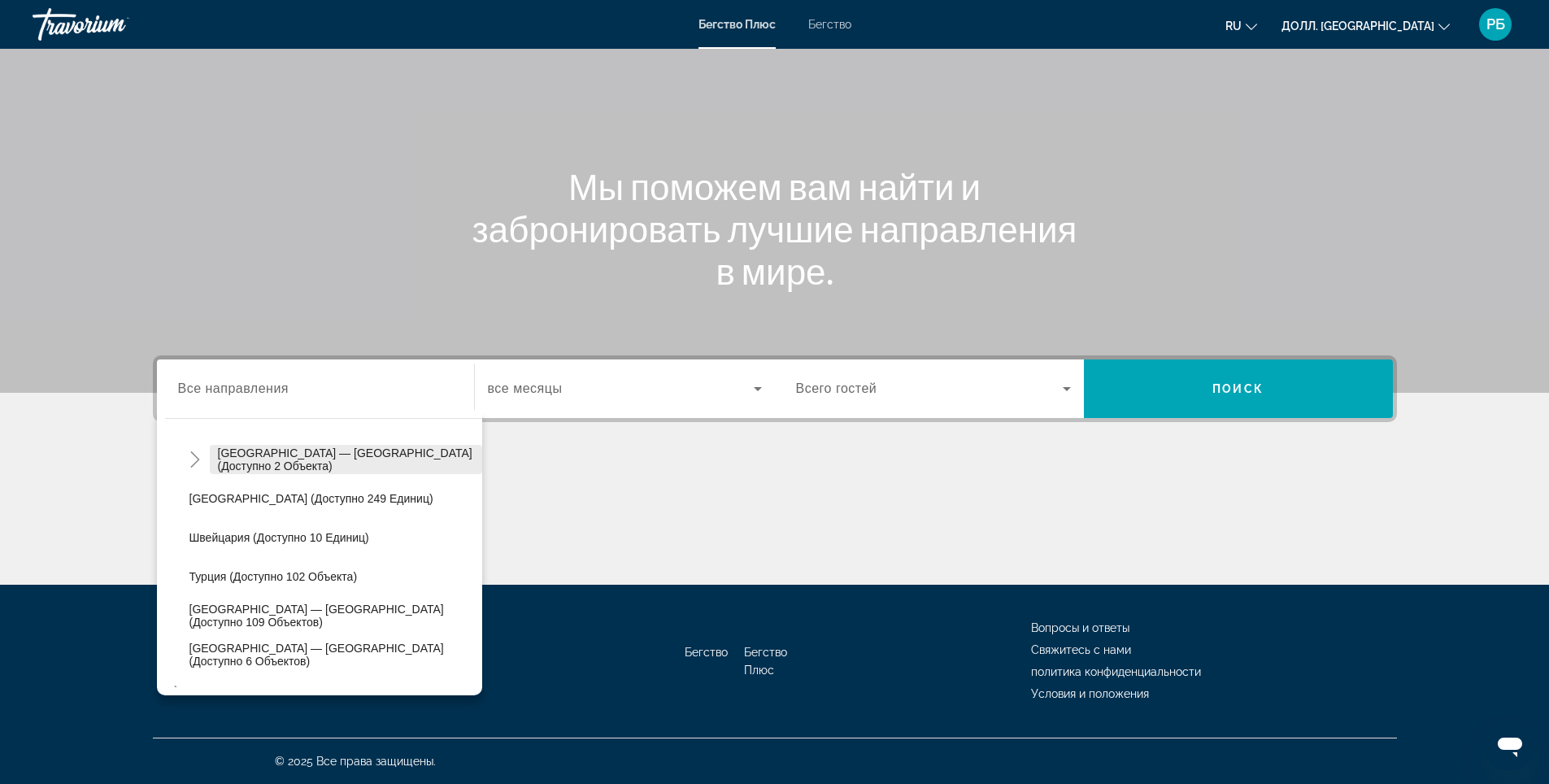
scroll to position [773, 0]
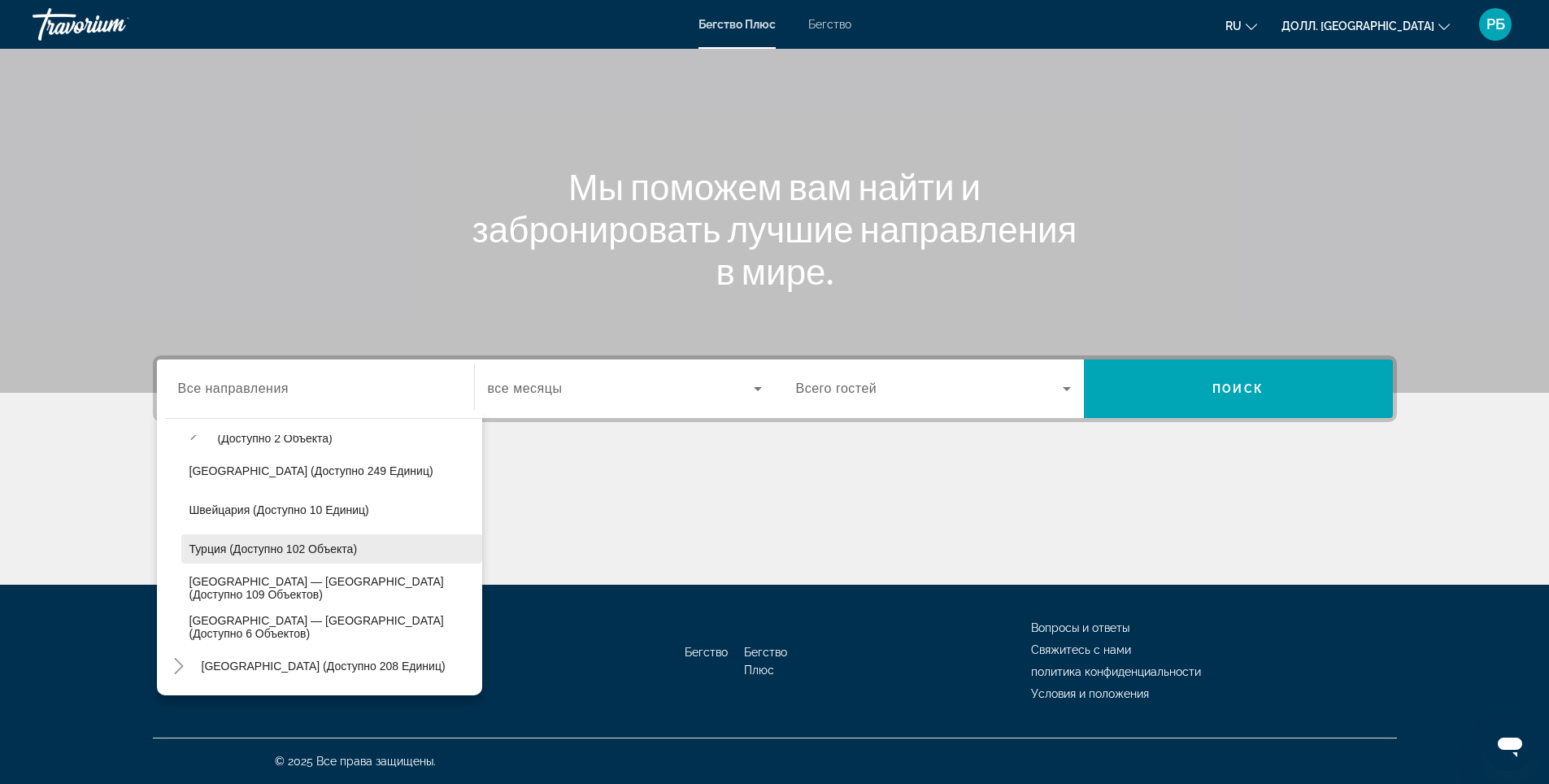
click at [254, 553] on ya-tr-span "Турция (доступно 102 объекта)" at bounding box center [273, 549] width 168 height 13
type input "**********"
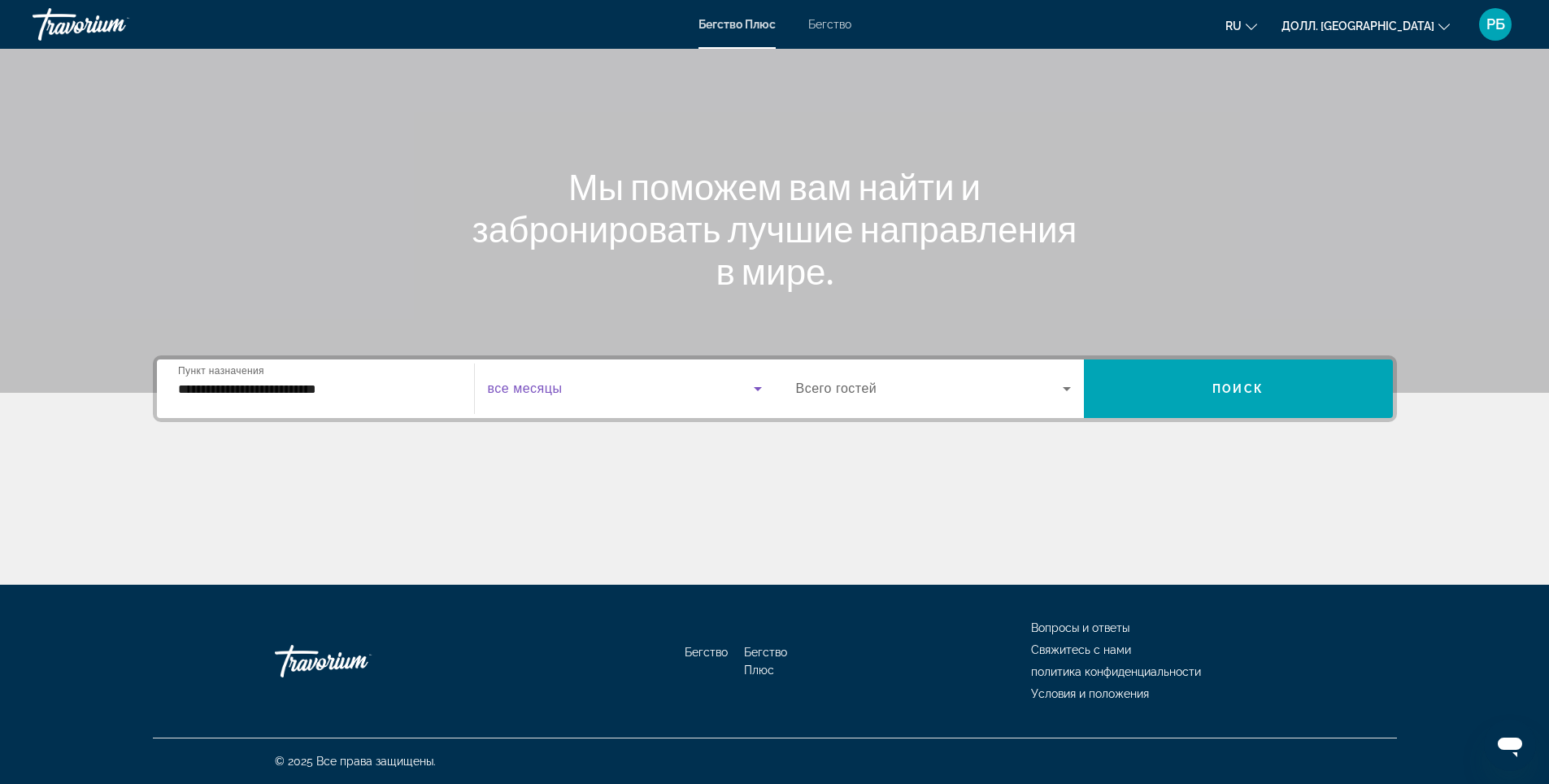
click at [567, 393] on span "Виджет поиска" at bounding box center [620, 389] width 266 height 20
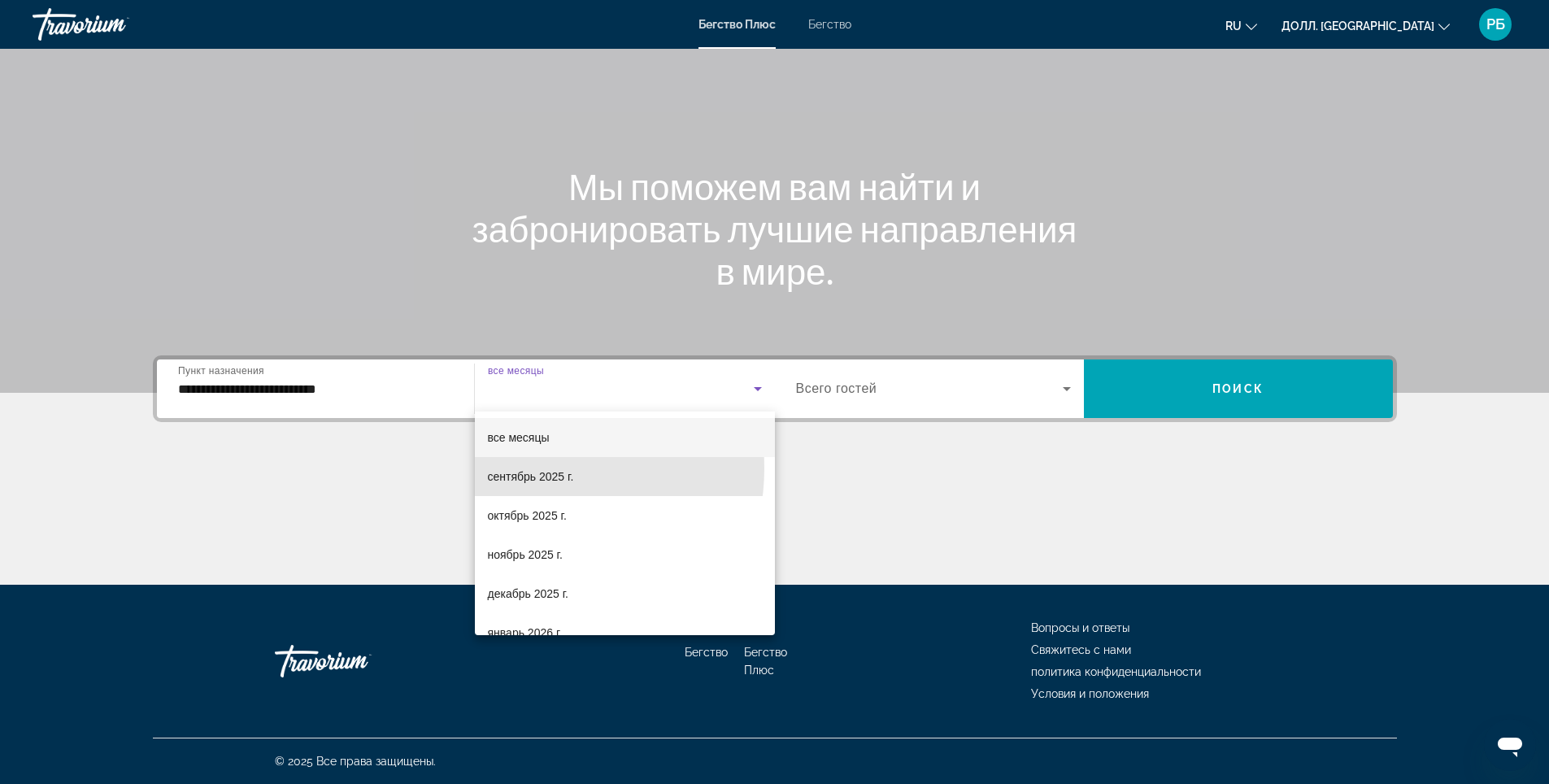
drag, startPoint x: 538, startPoint y: 468, endPoint x: 650, endPoint y: 484, distance: 113.1
click at [541, 468] on span "сентябрь 2025 г." at bounding box center [531, 476] width 87 height 20
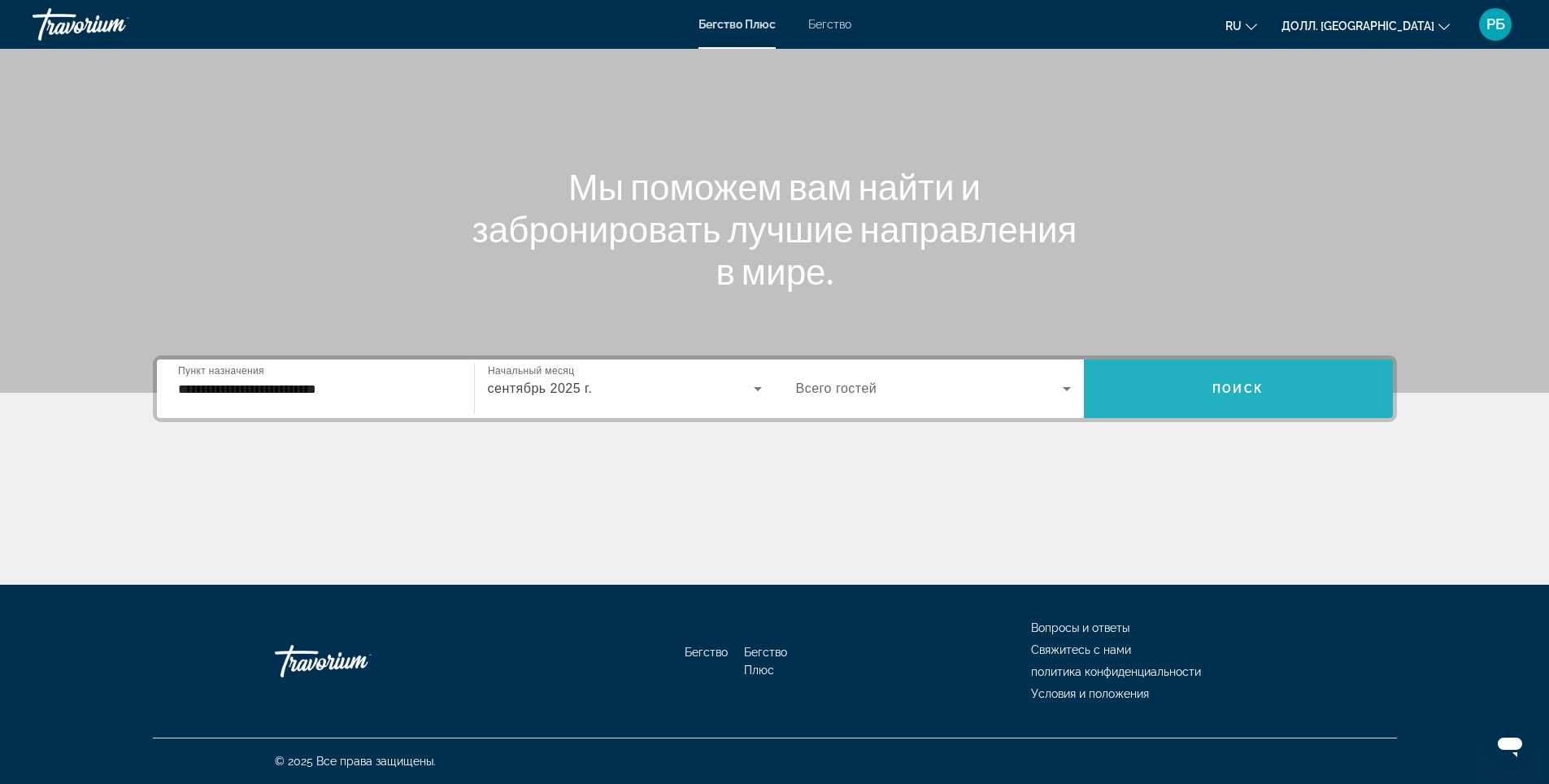
click at [1243, 385] on ya-tr-span "Поиск" at bounding box center [1237, 389] width 51 height 13
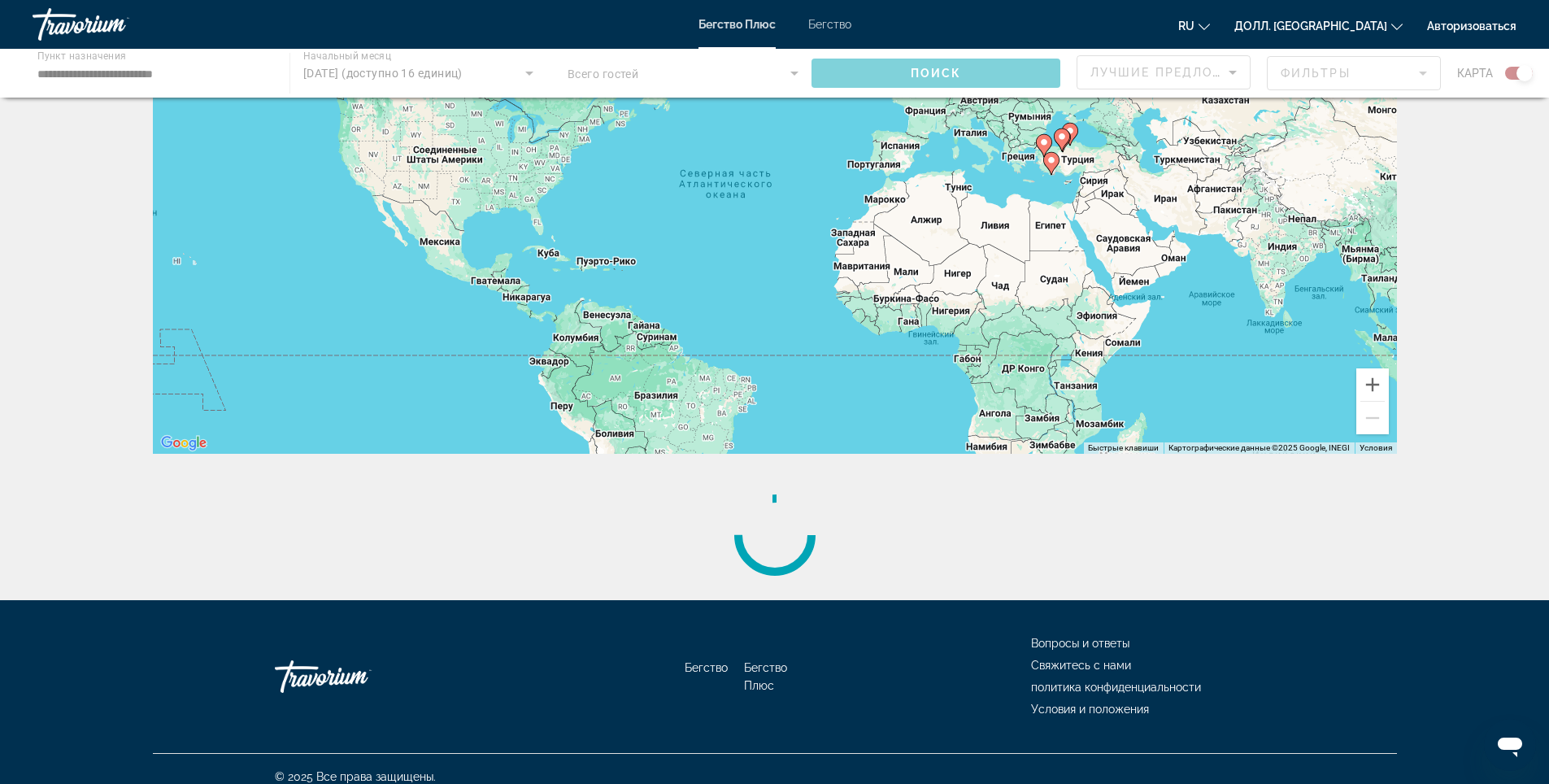
scroll to position [164, 0]
